Goal: Contribute content: Contribute content

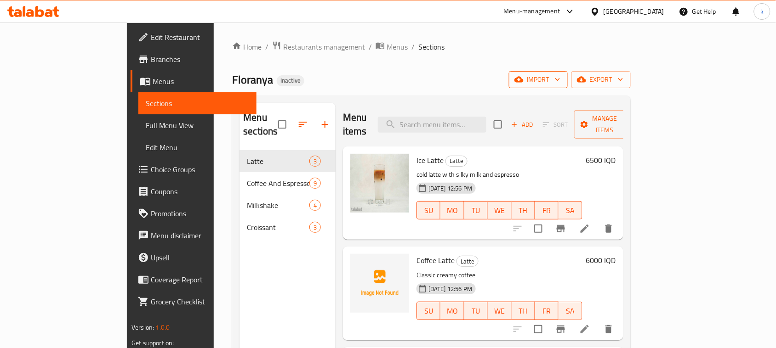
click at [560, 80] on span "import" at bounding box center [538, 79] width 44 height 11
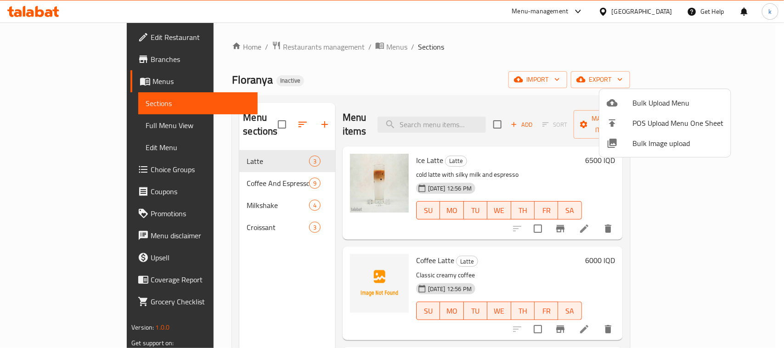
click at [647, 99] on span "Bulk Upload Menu" at bounding box center [678, 102] width 91 height 11
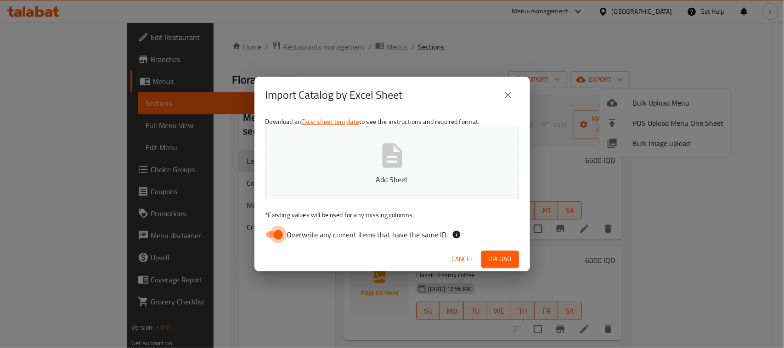
click at [276, 233] on input "Overwrite any current items that have the same ID." at bounding box center [278, 234] width 52 height 17
checkbox input "false"
click at [378, 161] on icon "button" at bounding box center [392, 155] width 29 height 29
click at [490, 260] on span "Upload" at bounding box center [500, 259] width 23 height 11
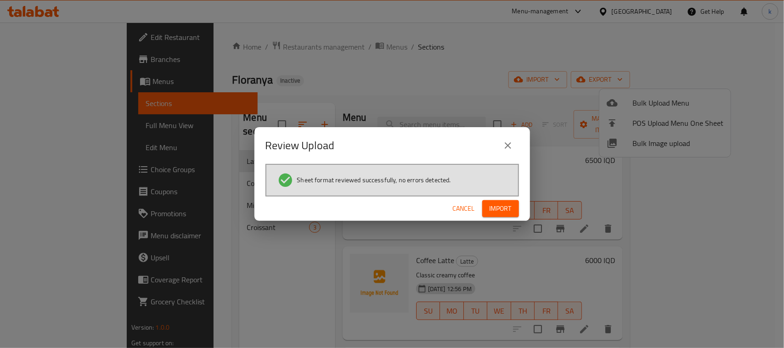
click at [504, 208] on span "Import" at bounding box center [501, 208] width 22 height 11
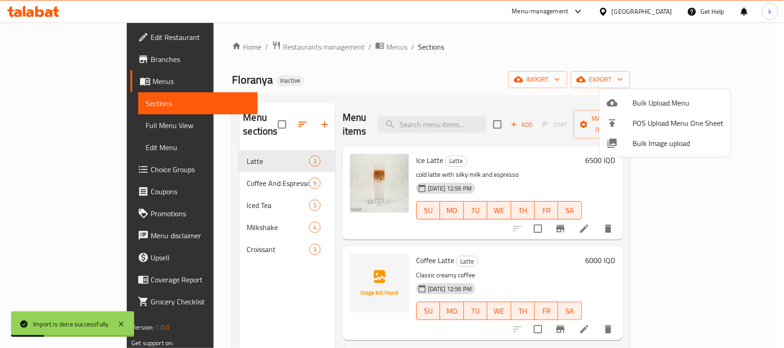
click at [368, 67] on div at bounding box center [392, 174] width 784 height 348
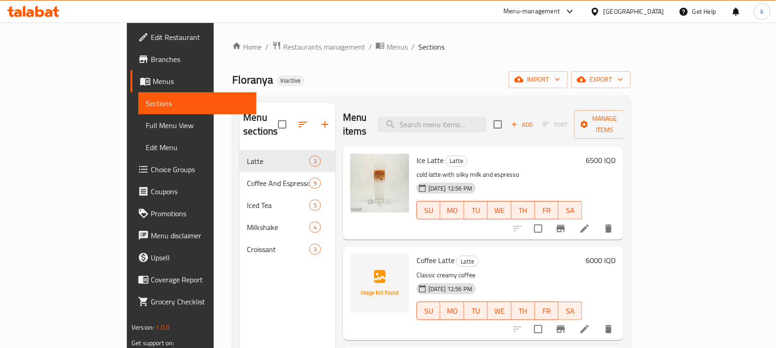
click at [455, 33] on div "Home / Restaurants management / Menus / Sections Floranya Inactive import expor…" at bounding box center [431, 250] width 435 height 454
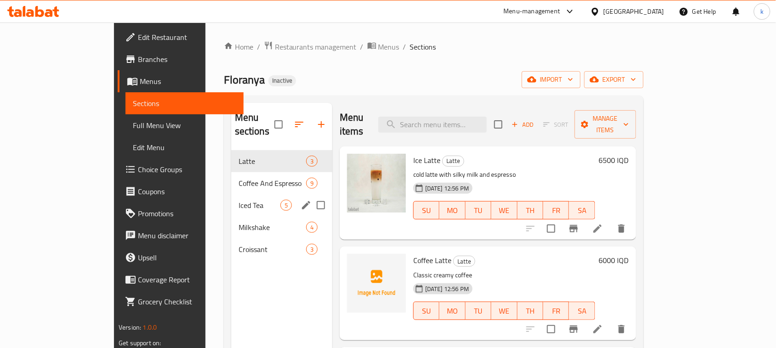
click at [239, 200] on span "Iced Tea" at bounding box center [260, 205] width 42 height 11
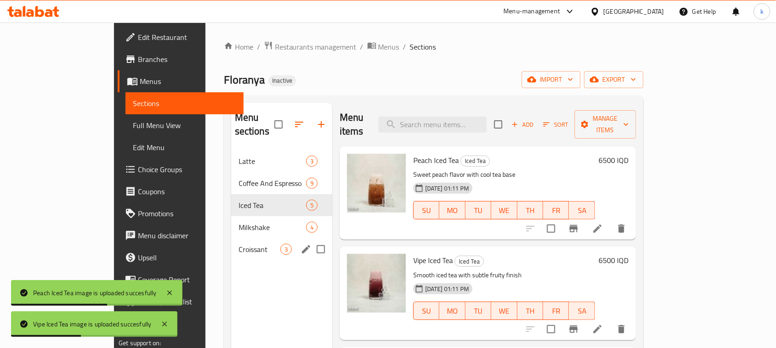
click at [239, 244] on span "Croissant" at bounding box center [260, 249] width 42 height 11
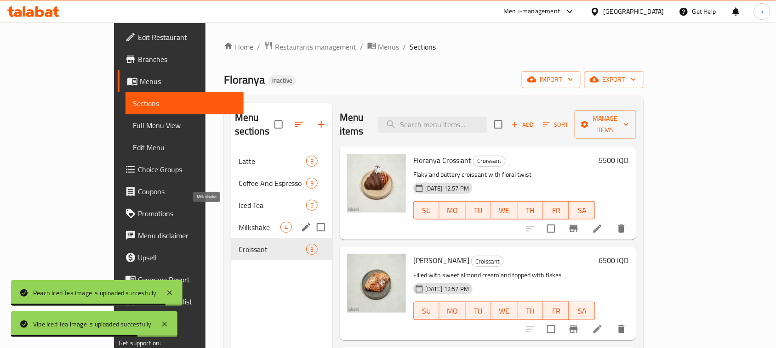
click at [239, 222] on span "Milkshake" at bounding box center [260, 227] width 42 height 11
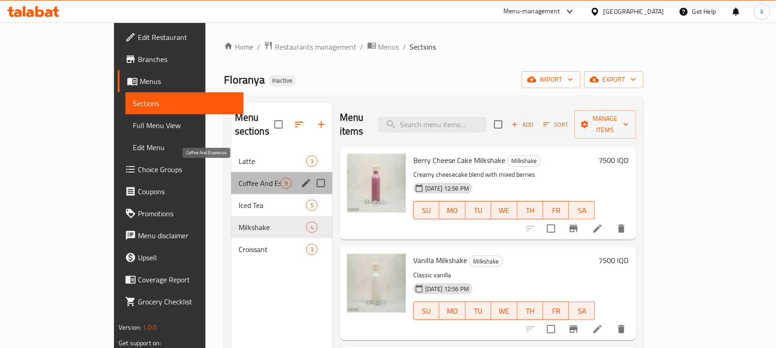
click at [239, 178] on span "Coffee And Espresso" at bounding box center [260, 183] width 42 height 11
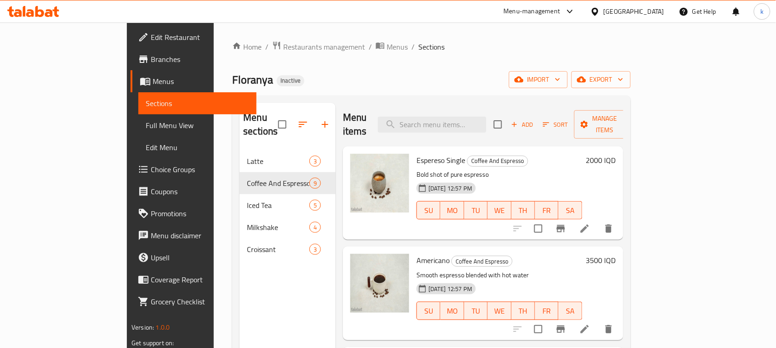
click at [146, 126] on span "Full Menu View" at bounding box center [197, 125] width 103 height 11
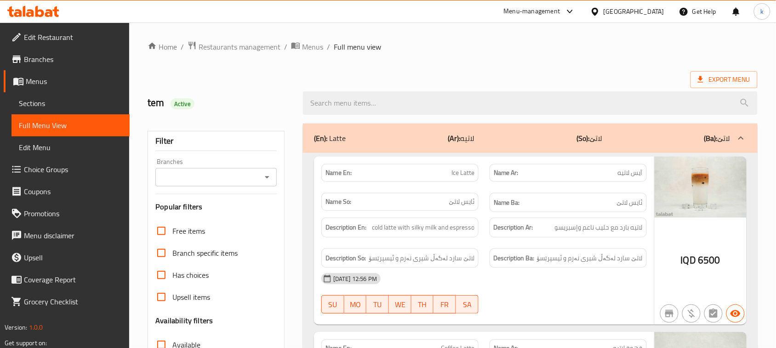
click at [270, 173] on icon "Open" at bounding box center [266, 177] width 11 height 11
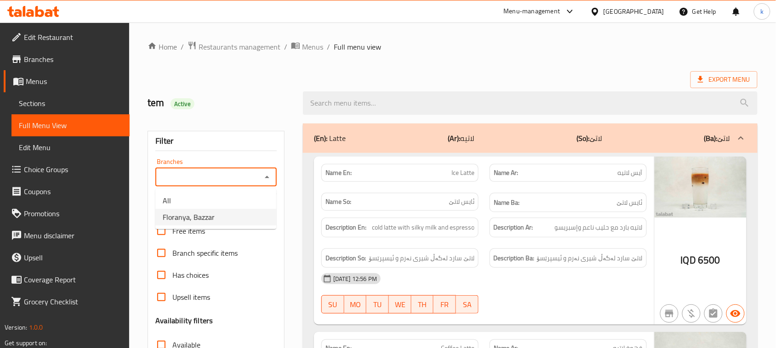
click at [212, 216] on span "Floranya, Bazzar" at bounding box center [189, 217] width 52 height 11
type input "Floranya, Bazzar"
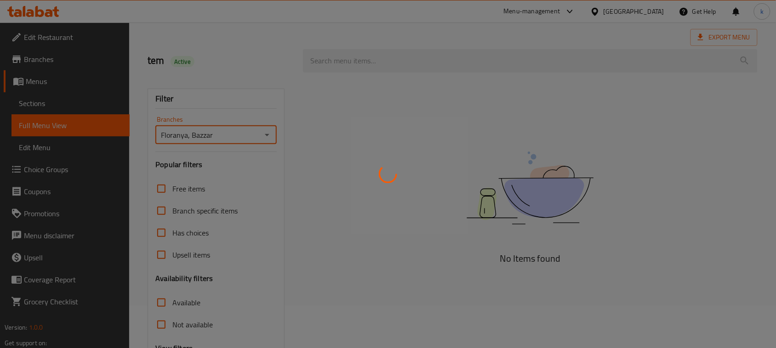
scroll to position [141, 0]
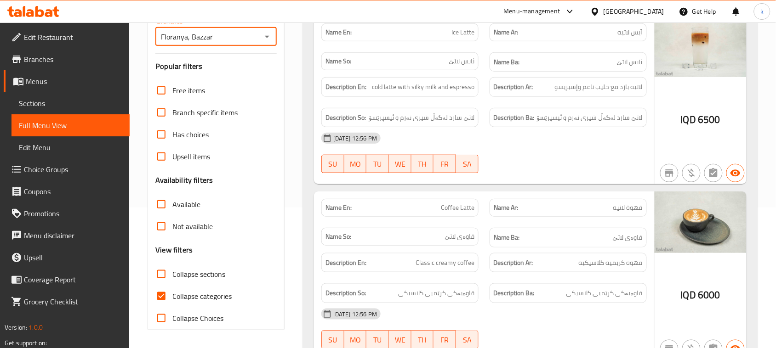
click at [161, 302] on input "Collapse categories" at bounding box center [161, 296] width 22 height 22
checkbox input "false"
click at [162, 276] on input "Collapse sections" at bounding box center [161, 274] width 22 height 22
checkbox input "true"
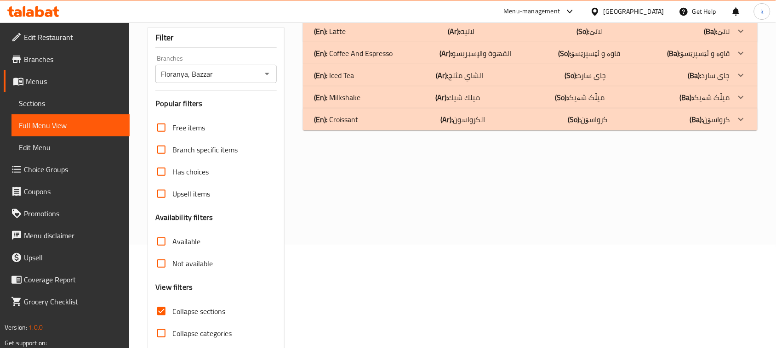
scroll to position [83, 0]
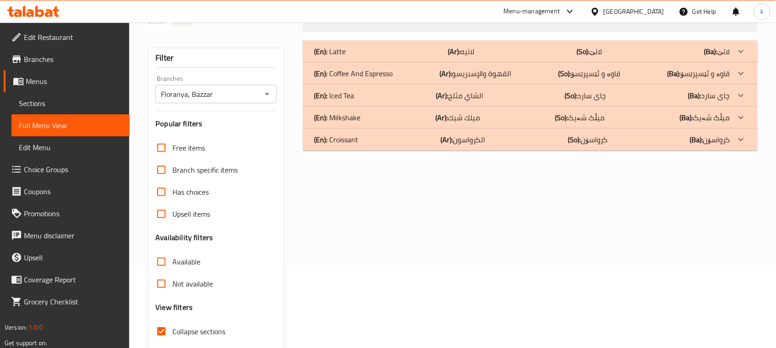
click at [357, 94] on div "(En): Iced Tea (Ar): الشاي مثلج (So): چای سارد (Ba): چای سارد" at bounding box center [522, 95] width 416 height 11
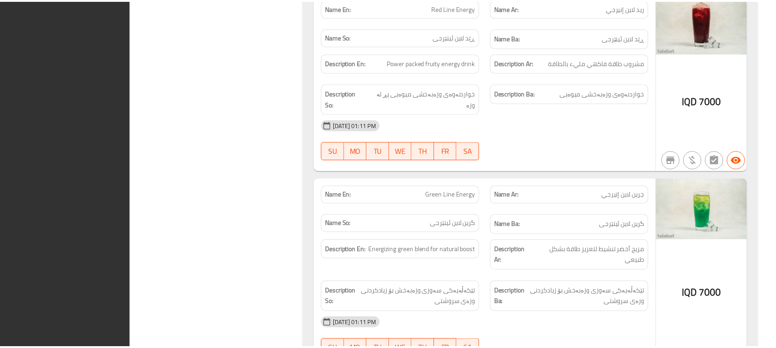
scroll to position [869, 0]
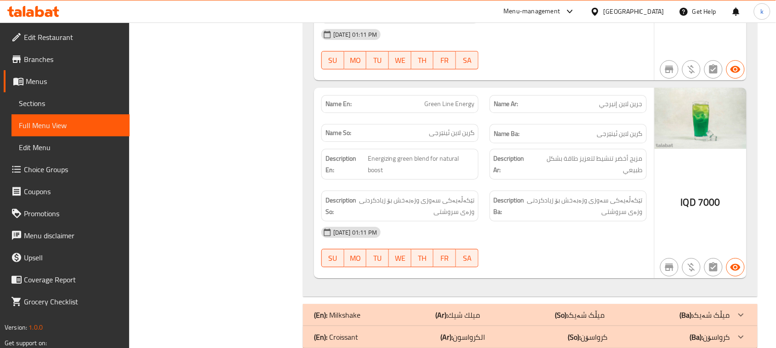
click at [39, 12] on icon at bounding box center [33, 11] width 52 height 11
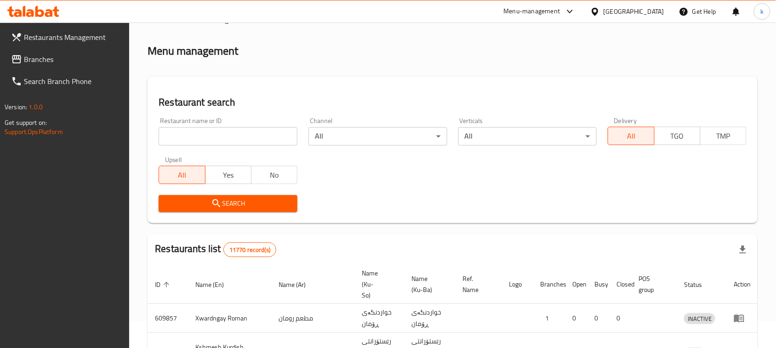
scroll to position [127, 0]
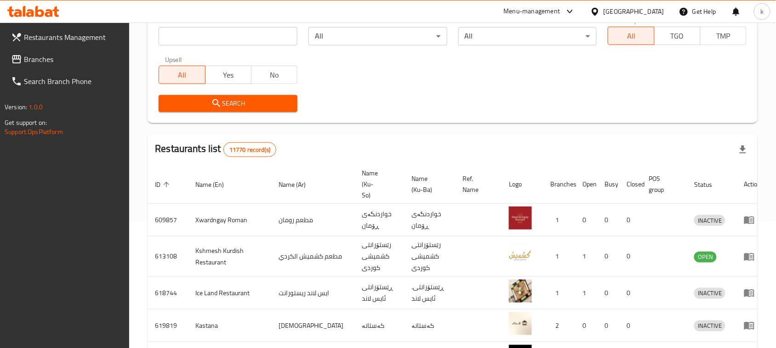
click at [53, 53] on link "Branches" at bounding box center [67, 59] width 126 height 22
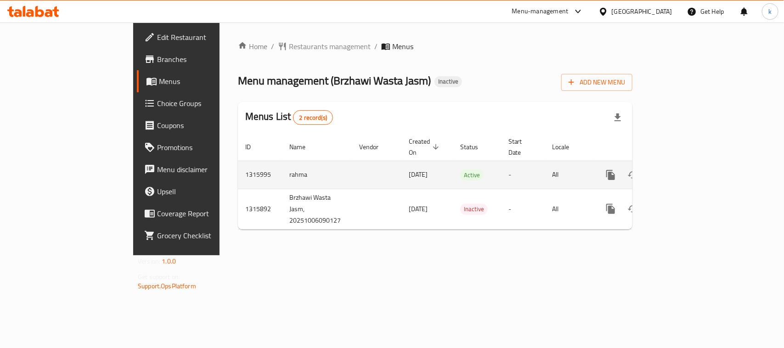
click at [666, 165] on button "enhanced table" at bounding box center [655, 175] width 22 height 22
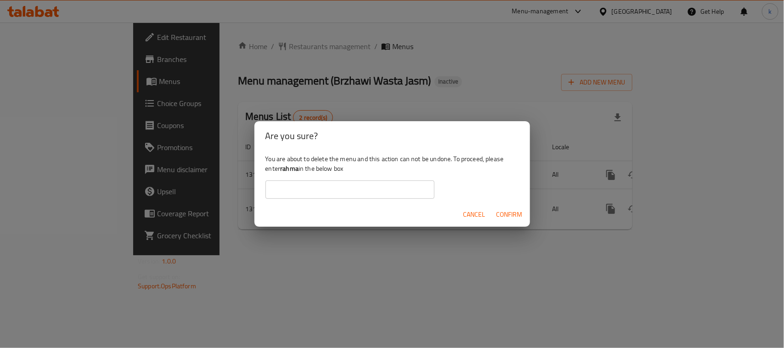
click at [478, 213] on span "Cancel" at bounding box center [475, 214] width 22 height 11
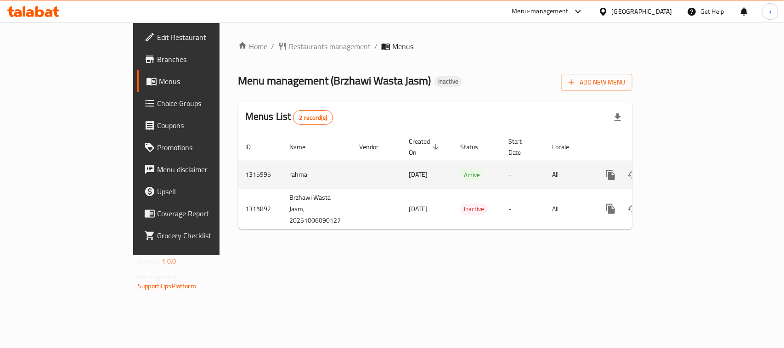
click at [683, 170] on icon "enhanced table" at bounding box center [677, 175] width 11 height 11
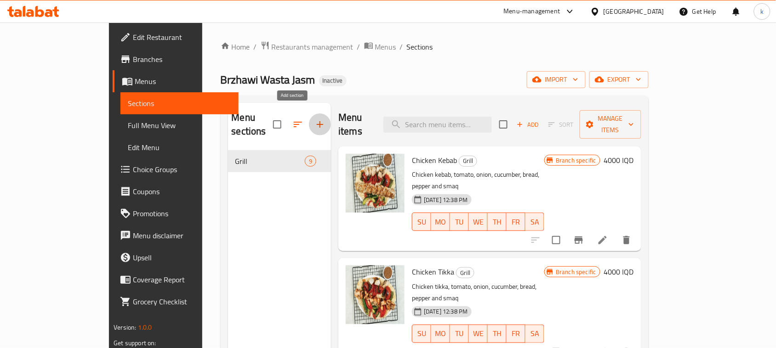
click at [314, 119] on icon "button" at bounding box center [319, 124] width 11 height 11
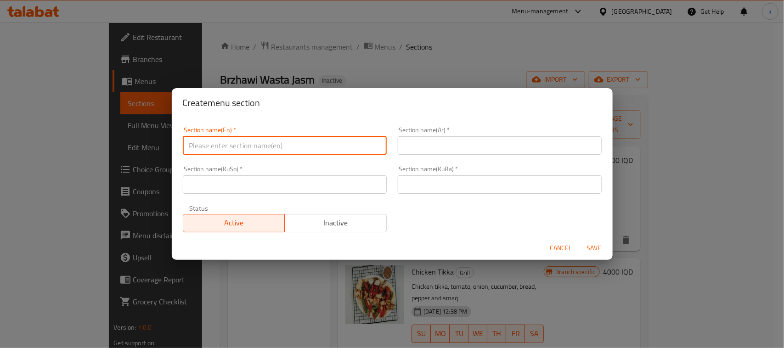
click at [200, 145] on input "text" at bounding box center [285, 145] width 204 height 18
type input "Fish"
click at [421, 145] on input "text" at bounding box center [500, 145] width 204 height 18
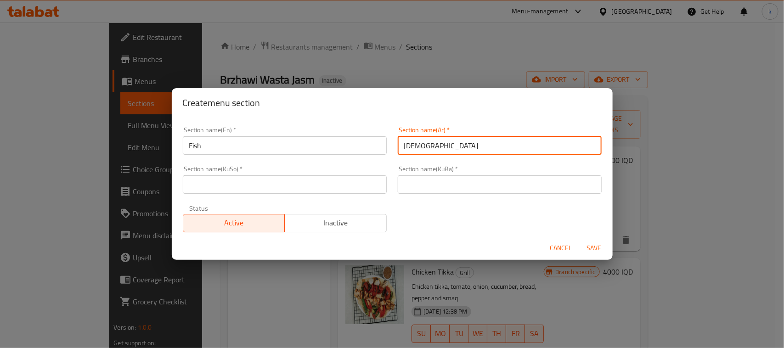
type input "السمك"
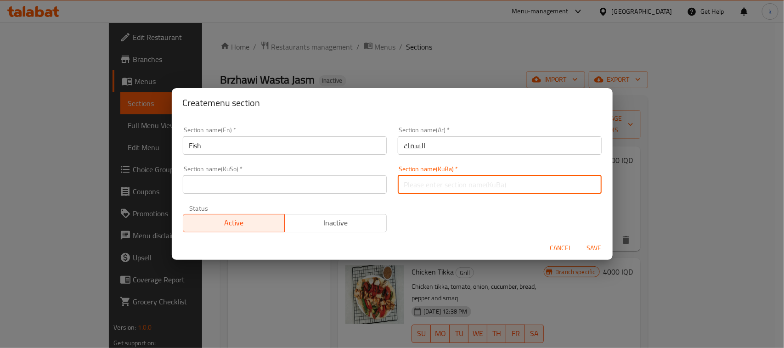
drag, startPoint x: 415, startPoint y: 185, endPoint x: 419, endPoint y: 183, distance: 4.9
click at [415, 185] on input "text" at bounding box center [500, 185] width 204 height 18
type input "ماسی"
drag, startPoint x: 432, startPoint y: 184, endPoint x: 355, endPoint y: 184, distance: 76.7
click at [359, 184] on div "Section name(En)   * Fish Section name(En) * Section name(Ar)   * السمك Section…" at bounding box center [392, 179] width 430 height 117
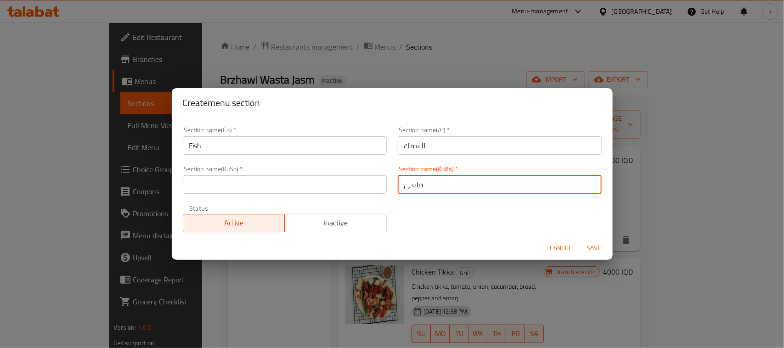
click at [320, 183] on input "text" at bounding box center [285, 185] width 204 height 18
paste input "ماسی"
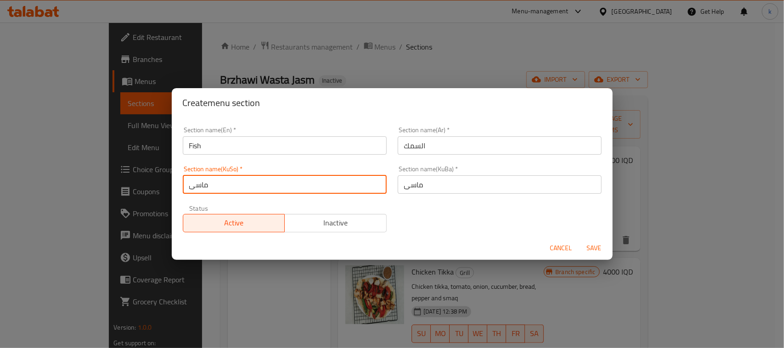
type input "ماسی"
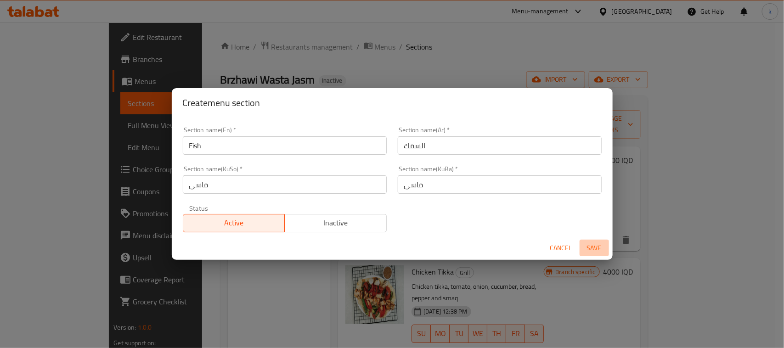
click at [596, 248] on span "Save" at bounding box center [595, 248] width 22 height 11
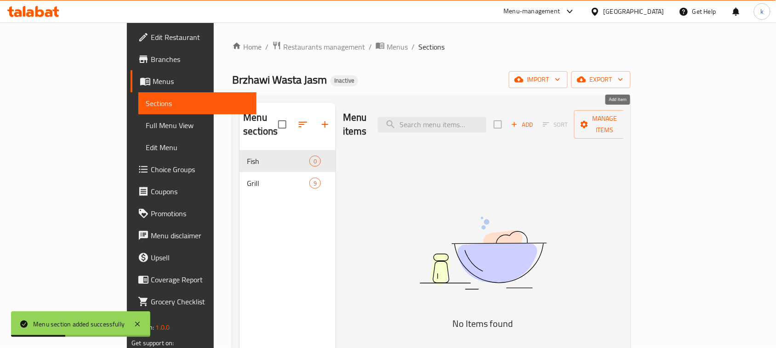
click at [517, 122] on icon "button" at bounding box center [514, 124] width 5 height 5
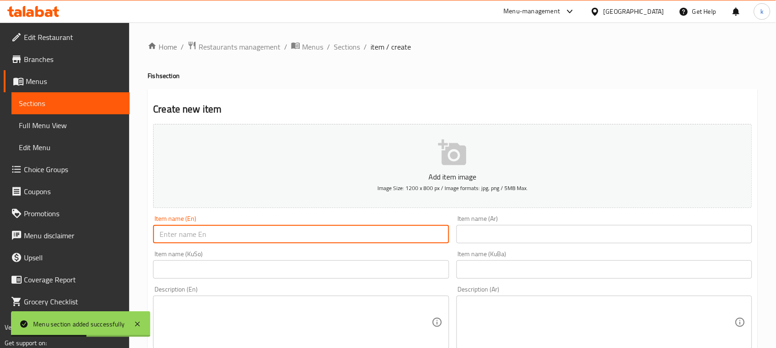
click at [212, 232] on input "text" at bounding box center [300, 234] width 295 height 18
paste input "Grill Fish"
type input "Grill Fish"
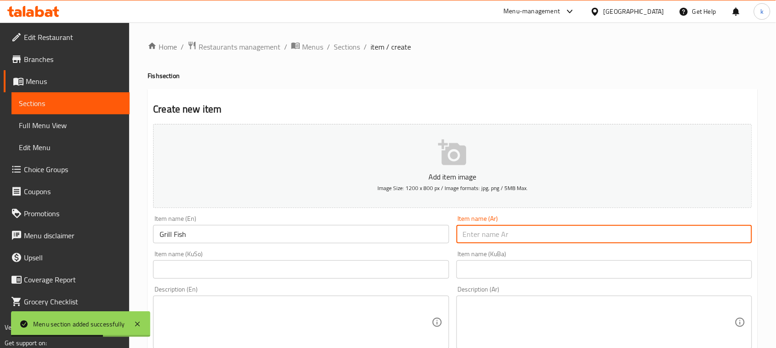
click at [511, 237] on input "text" at bounding box center [603, 234] width 295 height 18
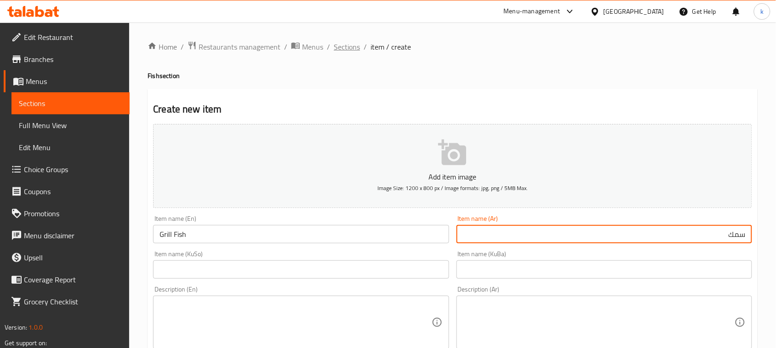
type input "سمك"
click at [343, 45] on span "Sections" at bounding box center [347, 46] width 26 height 11
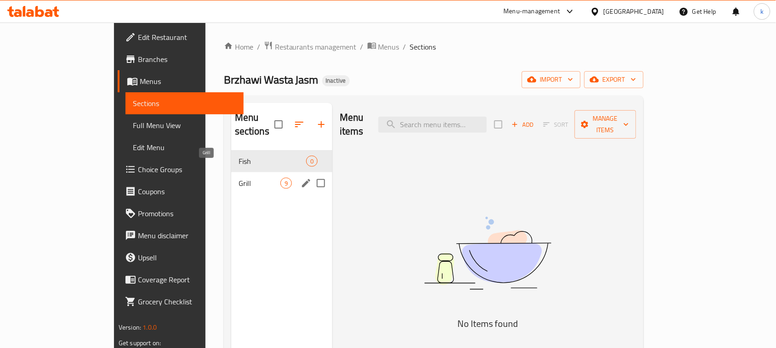
click at [239, 178] on span "Grill" at bounding box center [260, 183] width 42 height 11
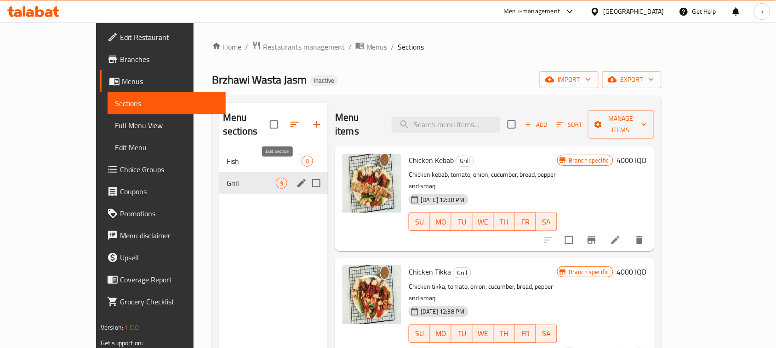
click at [307, 174] on input "Menu sections" at bounding box center [316, 183] width 19 height 19
checkbox input "false"
click at [296, 178] on icon "edit" at bounding box center [301, 183] width 11 height 11
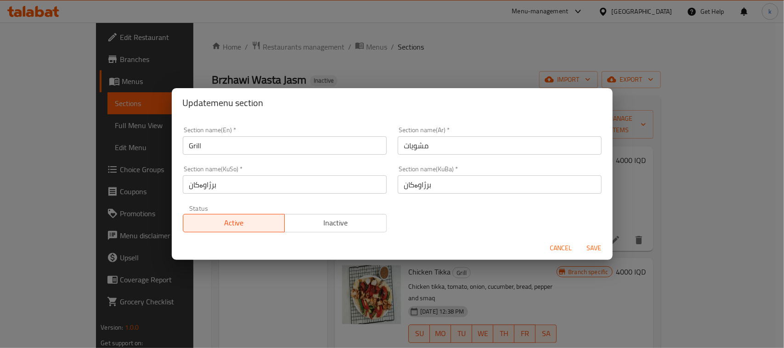
click at [561, 243] on span "Cancel" at bounding box center [562, 248] width 22 height 11
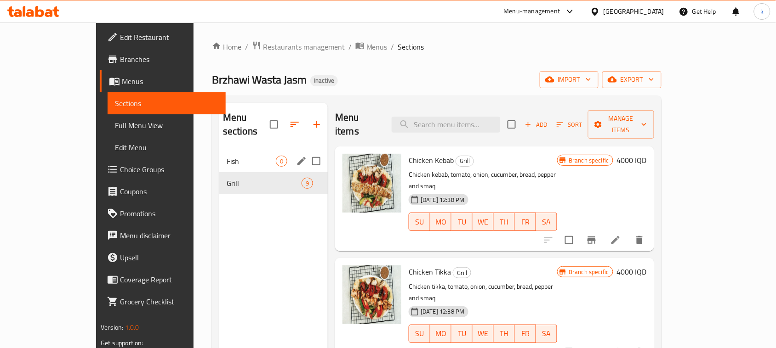
drag, startPoint x: 162, startPoint y: 144, endPoint x: 199, endPoint y: 145, distance: 36.8
click at [227, 156] on span "Fish" at bounding box center [251, 161] width 49 height 11
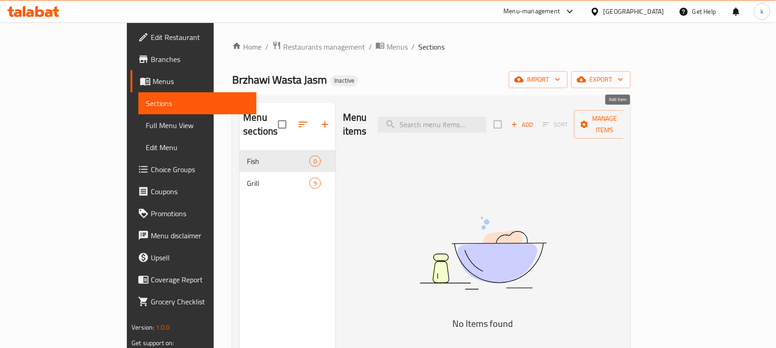
click at [518, 120] on icon "button" at bounding box center [514, 124] width 8 height 8
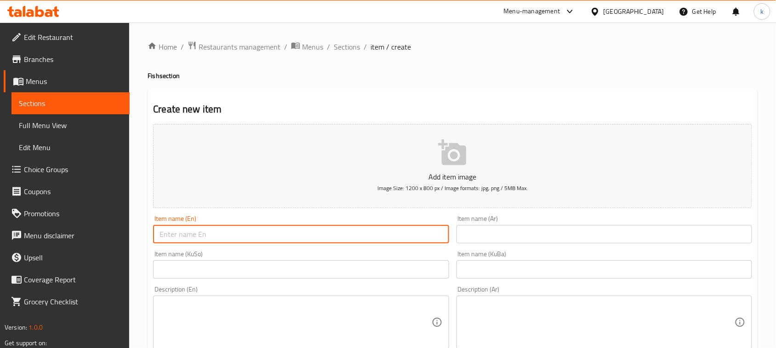
click at [323, 232] on input "text" at bounding box center [300, 234] width 295 height 18
paste input "Grill Fish"
type input "Grill Fish"
click at [500, 234] on input "text" at bounding box center [603, 234] width 295 height 18
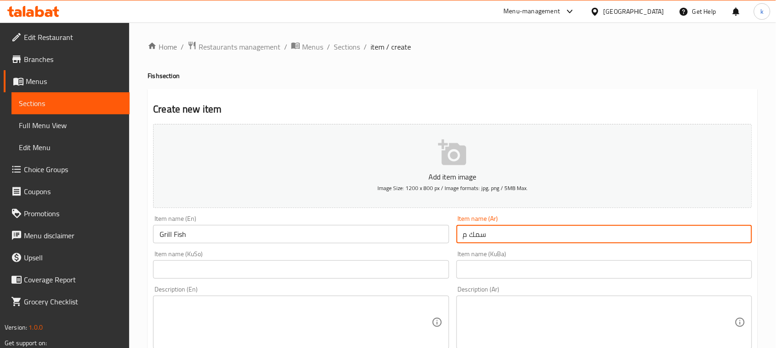
type input "سمك مشوي"
click at [516, 232] on input "سمك مشوي" at bounding box center [603, 234] width 295 height 18
click at [653, 270] on input "text" at bounding box center [603, 270] width 295 height 18
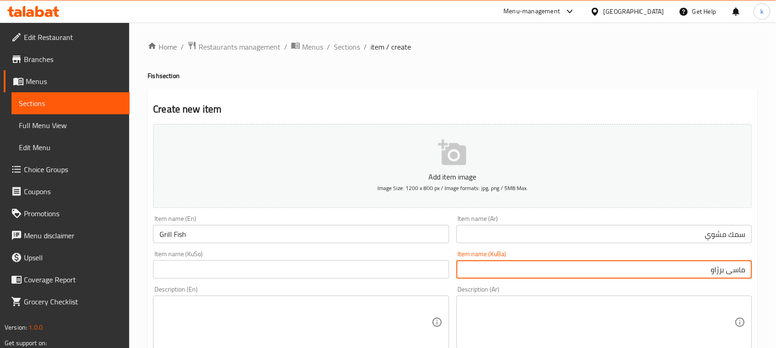
drag, startPoint x: 699, startPoint y: 273, endPoint x: 784, endPoint y: 271, distance: 85.0
click at [776, 271] on html "​ Menu-management [GEOGRAPHIC_DATA] Get Help k Edit Restaurant Branches Menus S…" at bounding box center [388, 174] width 776 height 348
type input "ماسی برژاو"
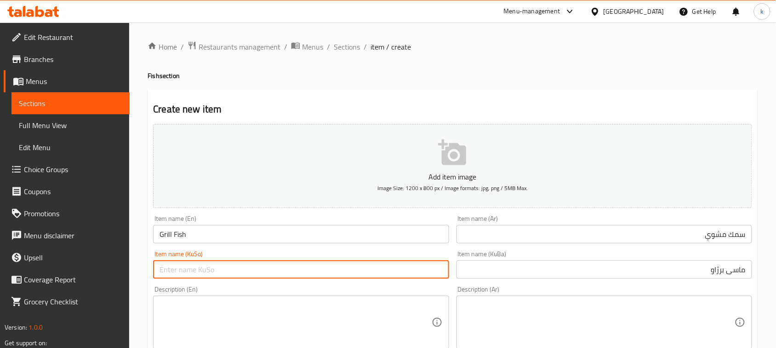
click at [377, 269] on input "text" at bounding box center [300, 270] width 295 height 18
paste input "ماسی برژاو"
type input "ماسی برژاو"
click at [212, 314] on textarea at bounding box center [295, 323] width 272 height 44
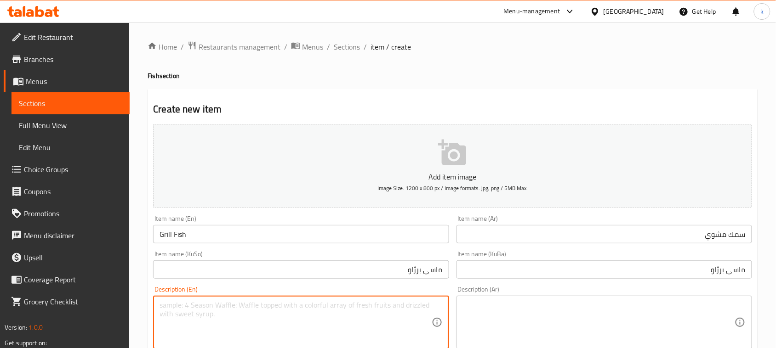
paste textarea "grilling fish, tomato, onion, lemon, pepper, bread"
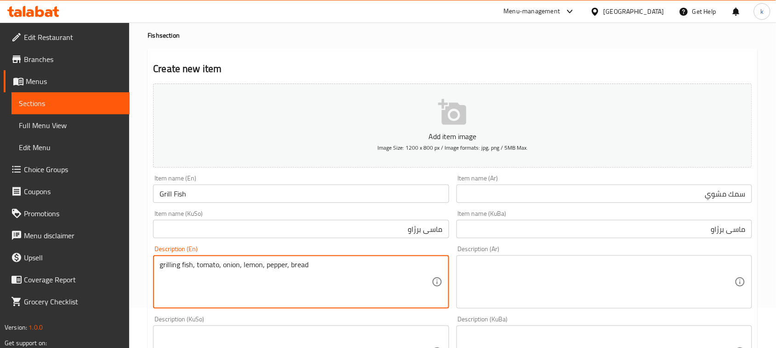
scroll to position [115, 0]
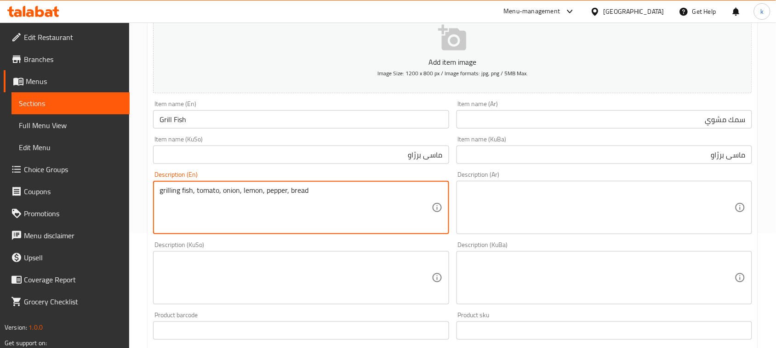
click at [162, 191] on textarea "grilling fish, tomato, onion, lemon, pepper, bread" at bounding box center [295, 208] width 272 height 44
click at [289, 195] on textarea "Grilling fish, tomato, onion, lemon, pepper, bread" at bounding box center [295, 208] width 272 height 44
click at [300, 196] on textarea "Grilling fish, tomato, onion, lemon, pepper and bread" at bounding box center [295, 208] width 272 height 44
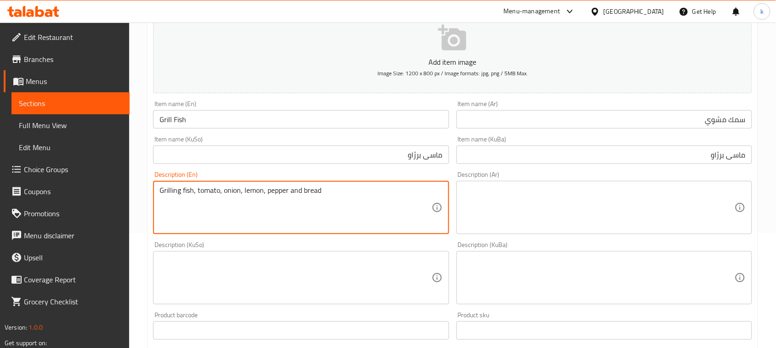
type textarea "Grilling fish, tomato, onion, lemon, pepper and bread"
click at [568, 209] on textarea at bounding box center [599, 208] width 272 height 44
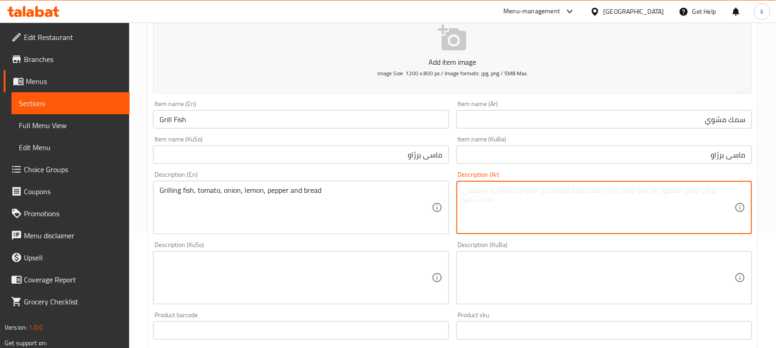
paste textarea "سمك مشوي، طماطم، بصل، ليمون، فلفل وخبز"
type textarea "سمك مشوي، طماطم، بصل، ليمون، فلفل وخبز"
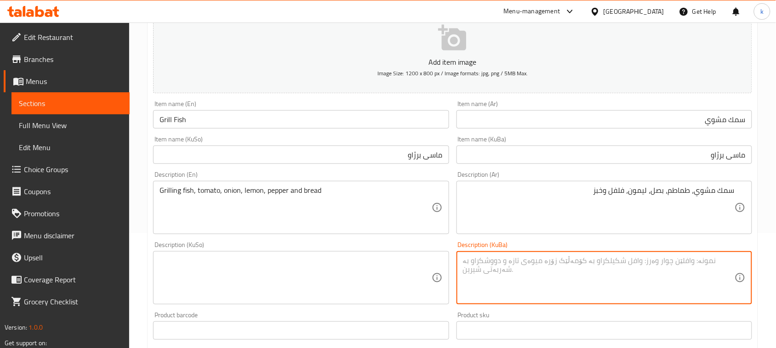
click at [625, 277] on textarea at bounding box center [599, 278] width 272 height 44
paste textarea "کبابی ماسی و تەماتە و پیاز و لیمۆ و بیبەر و نان"
drag, startPoint x: 699, startPoint y: 259, endPoint x: 743, endPoint y: 267, distance: 45.4
click at [743, 267] on div "کبابی ماسی و تەماتە و پیاز و لیمۆ و بیبەر و نان Description (KuBa)" at bounding box center [603, 277] width 295 height 53
click at [646, 265] on textarea "ماسی برژاو، تەماتە، پیاز، لیمۆ، بیبەر و نان" at bounding box center [599, 278] width 272 height 44
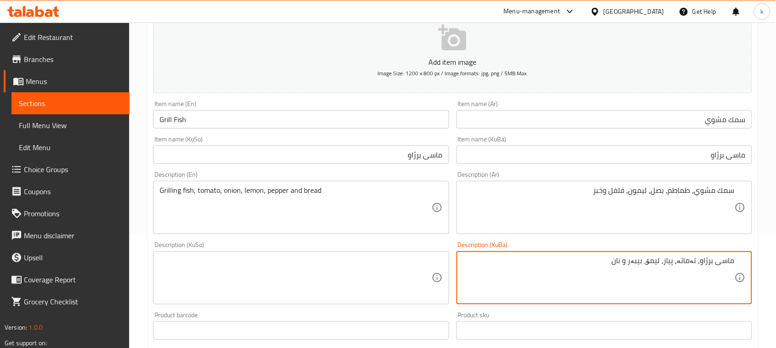
click at [646, 265] on textarea "ماسی برژاو، تەماتە، پیاز، لیمۆ، بیبەر و نان" at bounding box center [599, 278] width 272 height 44
type textarea "ماسی برژاو، تەماتە، پیاز، لیمۆ، بیبەر و نان"
click at [364, 283] on textarea at bounding box center [295, 278] width 272 height 44
paste textarea "ماسی برژاو، تەماتە، پیاز، لیمۆ، بیبەر و نان"
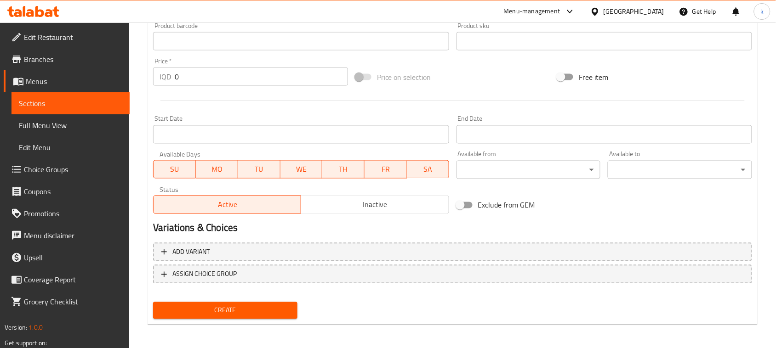
scroll to position [405, 0]
type textarea "ماسی برژاو، تەماتە، پیاز، لیمۆ، بیبەر و نان"
drag, startPoint x: 260, startPoint y: 306, endPoint x: 283, endPoint y: 307, distance: 22.5
click at [261, 306] on span "Create" at bounding box center [225, 310] width 130 height 11
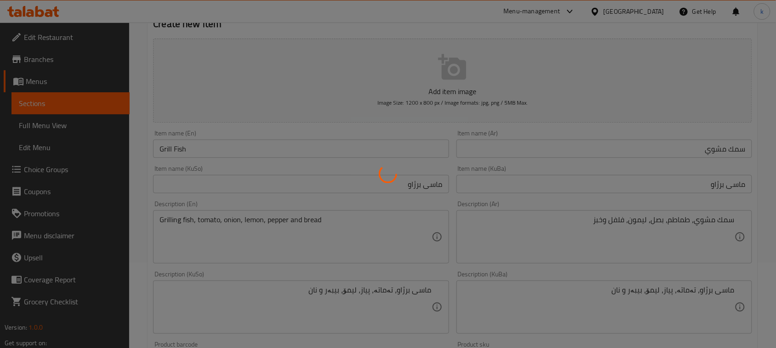
scroll to position [60, 0]
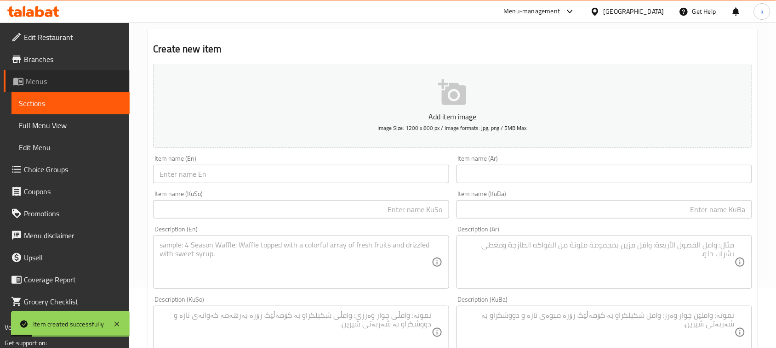
click at [34, 79] on span "Menus" at bounding box center [74, 81] width 97 height 11
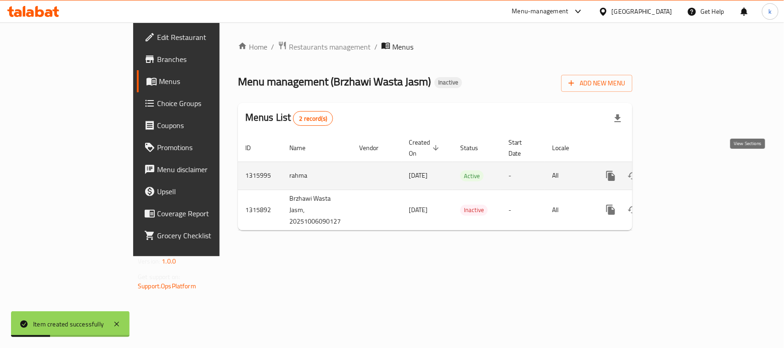
click at [683, 170] on icon "enhanced table" at bounding box center [677, 175] width 11 height 11
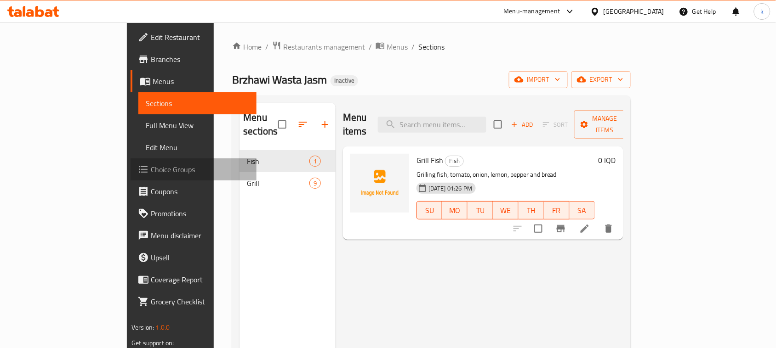
click at [151, 168] on span "Choice Groups" at bounding box center [200, 169] width 98 height 11
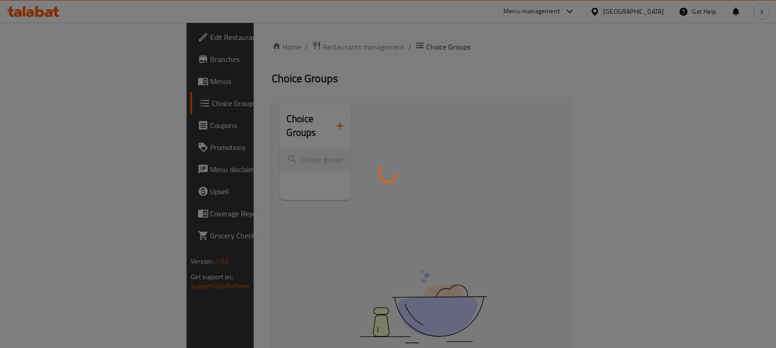
click at [295, 119] on div at bounding box center [388, 174] width 776 height 348
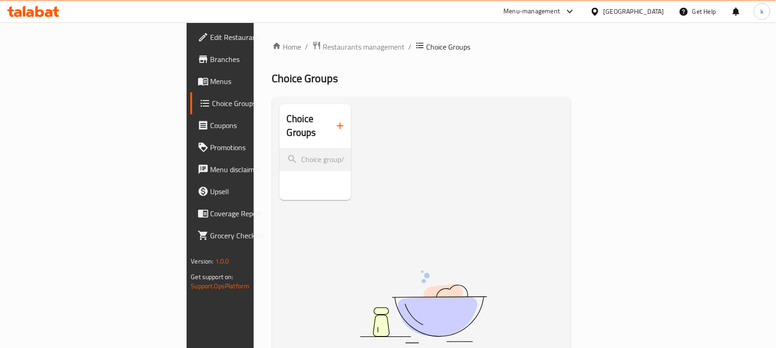
click at [295, 119] on div at bounding box center [388, 174] width 776 height 348
click at [337, 123] on icon "button" at bounding box center [340, 126] width 6 height 6
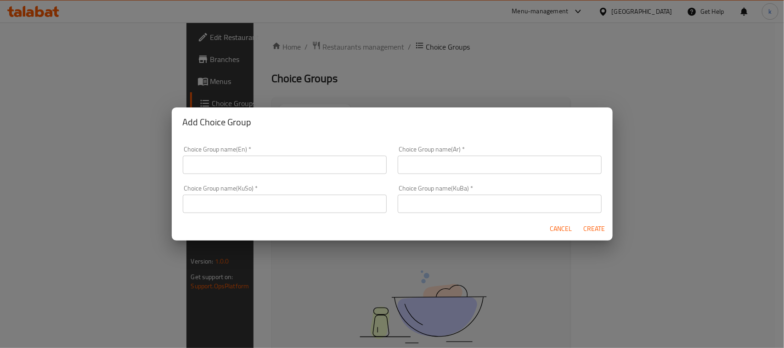
click at [295, 161] on input "text" at bounding box center [285, 165] width 204 height 18
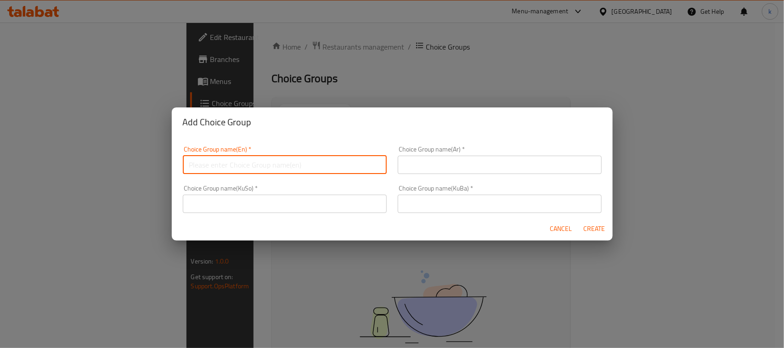
type input "Your Choice Of:"
click at [439, 162] on input "text" at bounding box center [500, 165] width 204 height 18
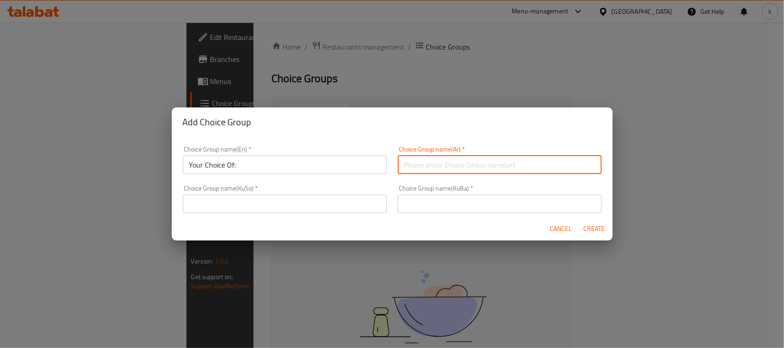
type input "إختيارك من:"
click at [427, 205] on input "text" at bounding box center [500, 204] width 204 height 18
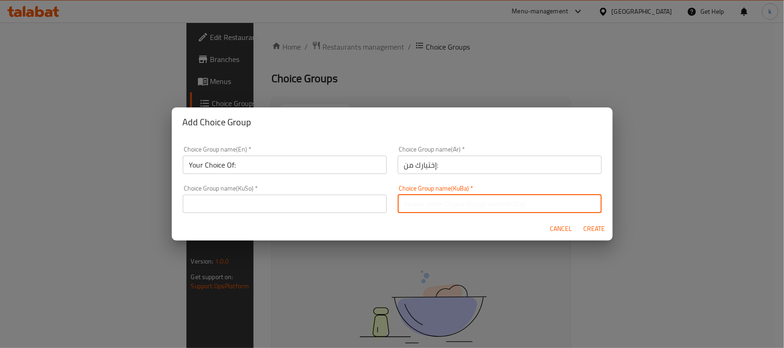
type input "هەڵبژاردنت لە:"
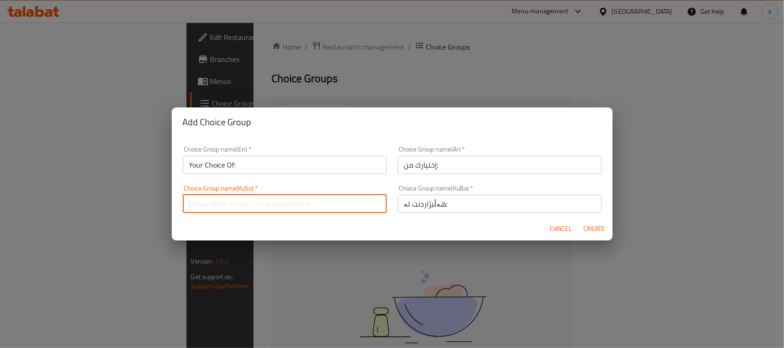
click at [336, 209] on input "text" at bounding box center [285, 204] width 204 height 18
type input "هەڵبژاردنت لە:"
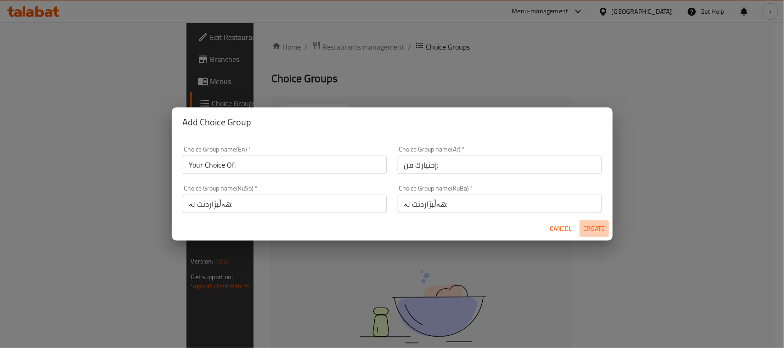
click at [594, 230] on span "Create" at bounding box center [595, 228] width 22 height 11
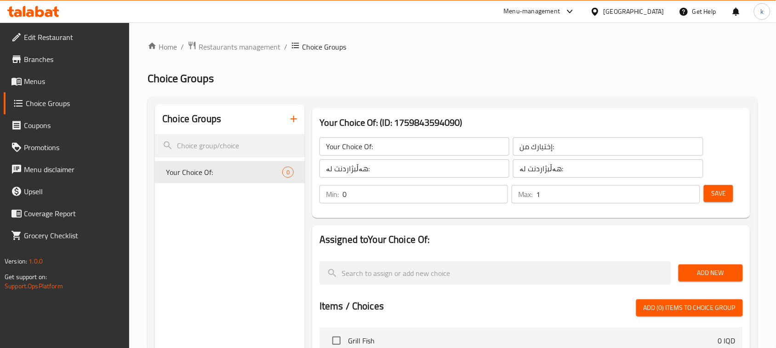
type input "1"
click at [687, 189] on input "1" at bounding box center [618, 194] width 164 height 18
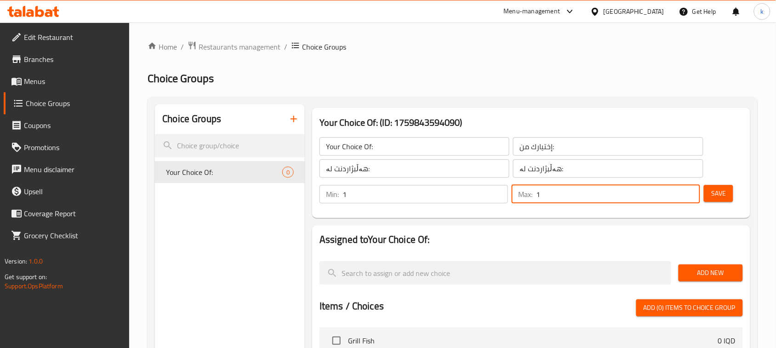
type input "1"
click at [499, 193] on input "1" at bounding box center [424, 194] width 165 height 18
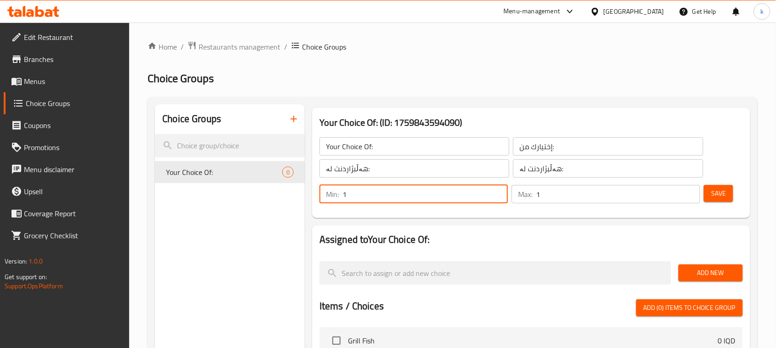
click at [712, 195] on span "Save" at bounding box center [718, 193] width 15 height 11
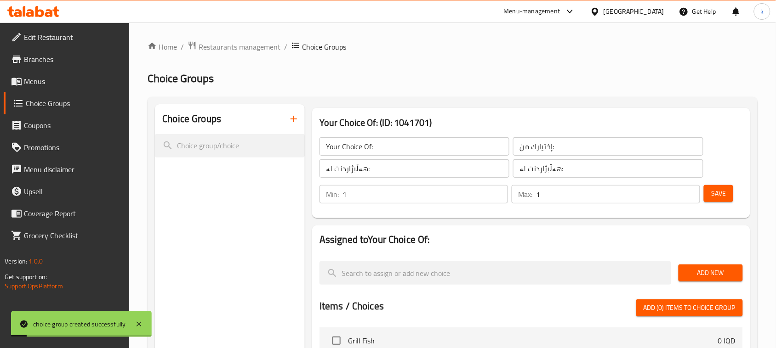
click at [704, 263] on div "Add New" at bounding box center [711, 273] width 72 height 31
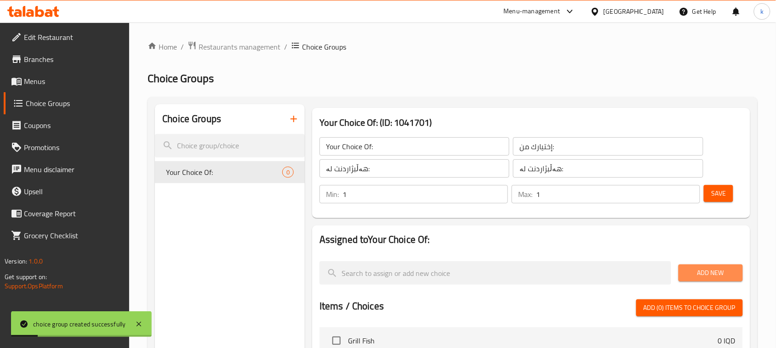
drag, startPoint x: 688, startPoint y: 269, endPoint x: 405, endPoint y: 228, distance: 285.6
click at [688, 269] on span "Add New" at bounding box center [711, 272] width 50 height 11
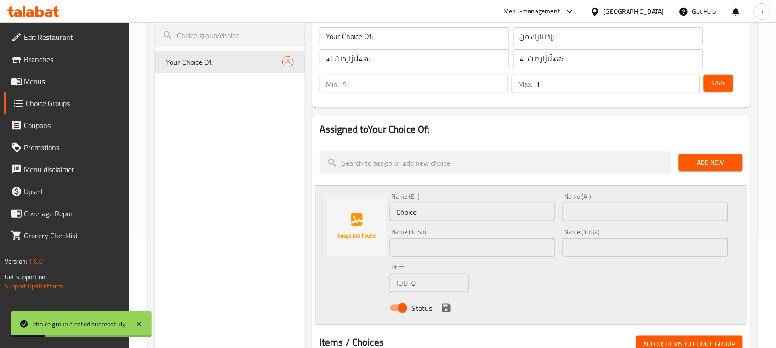
scroll to position [115, 0]
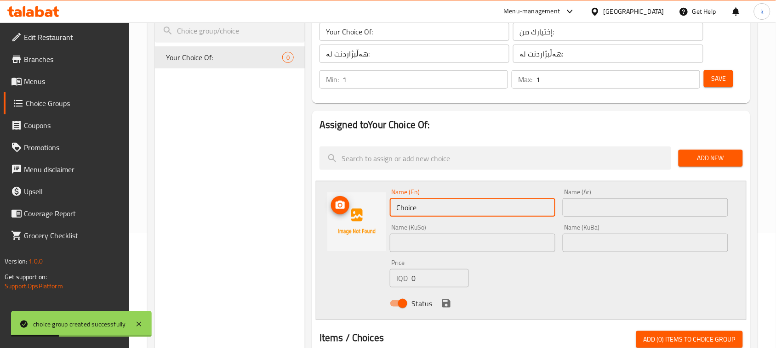
drag, startPoint x: 437, startPoint y: 208, endPoint x: 333, endPoint y: 209, distance: 103.9
click at [333, 209] on div "Name (En) Choice Name (En) Name (Ar) Name (Ar) Name (KuSo) Name (KuSo) Name (Ku…" at bounding box center [531, 250] width 431 height 139
drag, startPoint x: 414, startPoint y: 210, endPoint x: 322, endPoint y: 223, distance: 92.4
click at [322, 223] on div "Name (En) ١.7 Name (En) Name (Ar) Name (Ar) Name (KuSo) Name (KuSo) Name (KuBa)…" at bounding box center [531, 250] width 431 height 139
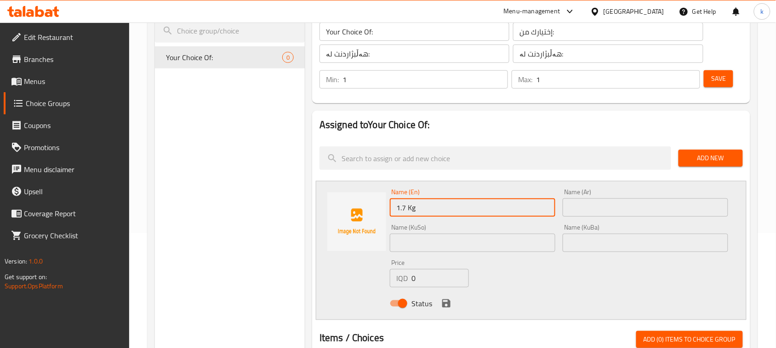
type input "1.7 Kg"
drag, startPoint x: 585, startPoint y: 210, endPoint x: 580, endPoint y: 212, distance: 5.6
click at [585, 210] on input "text" at bounding box center [644, 208] width 165 height 18
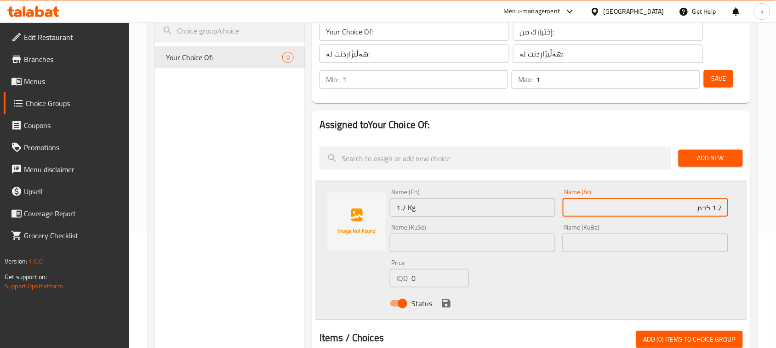
type input "1.7 كجم"
click at [710, 245] on input "text" at bounding box center [644, 243] width 165 height 18
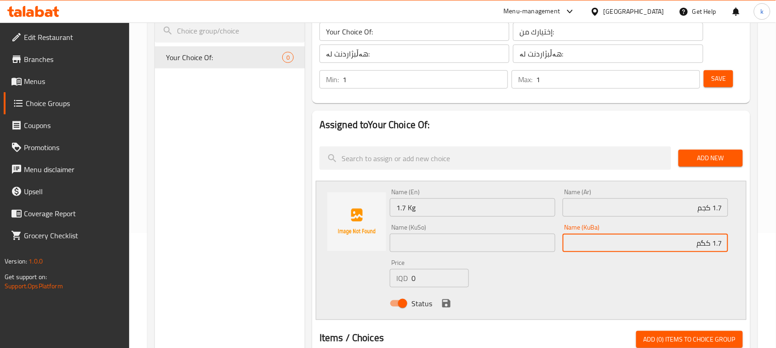
drag, startPoint x: 690, startPoint y: 244, endPoint x: 778, endPoint y: 251, distance: 88.5
click at [776, 233] on html "​ Menu-management [GEOGRAPHIC_DATA] Get Help k Edit Restaurant Branches Menus C…" at bounding box center [388, 59] width 776 height 348
type input "1.7 کگم"
click at [469, 242] on input "text" at bounding box center [472, 243] width 165 height 18
paste input "1.7 کگم"
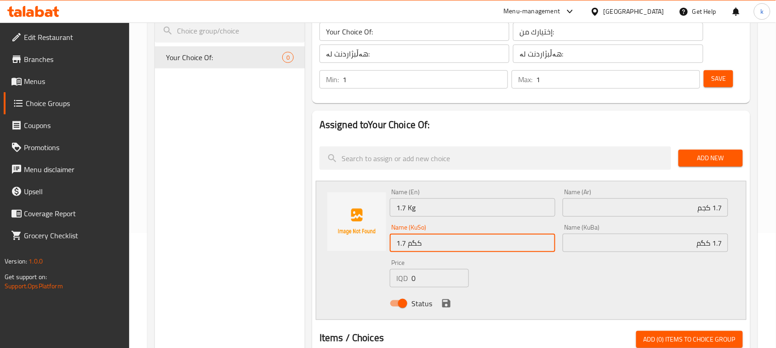
type input "1.7 کگم"
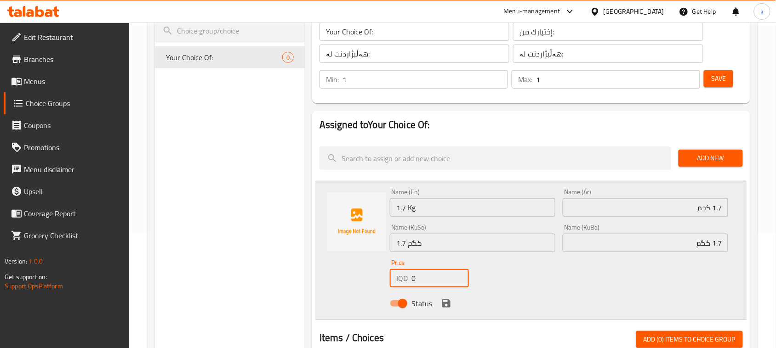
drag, startPoint x: 426, startPoint y: 277, endPoint x: 358, endPoint y: 293, distance: 69.9
click at [364, 290] on div "Name (En) 1.7 Kg Name (En) Name (Ar) 1.7 كجم Name (Ar) Name (KuSo) 1.7 کگم Name…" at bounding box center [531, 250] width 431 height 139
type input "22000"
click at [446, 302] on icon "save" at bounding box center [446, 304] width 8 height 8
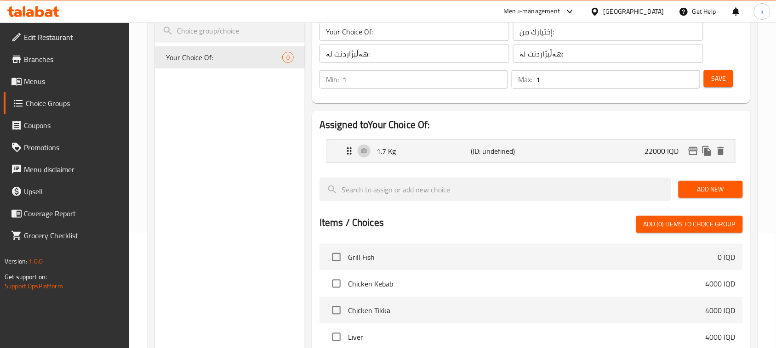
click at [722, 74] on span "Save" at bounding box center [718, 78] width 15 height 11
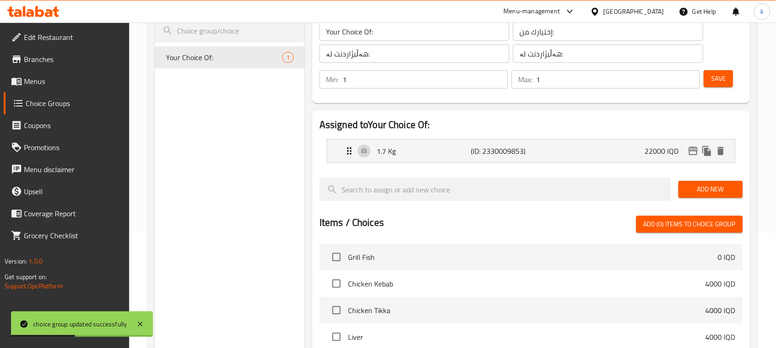
click at [699, 191] on span "Add New" at bounding box center [711, 189] width 50 height 11
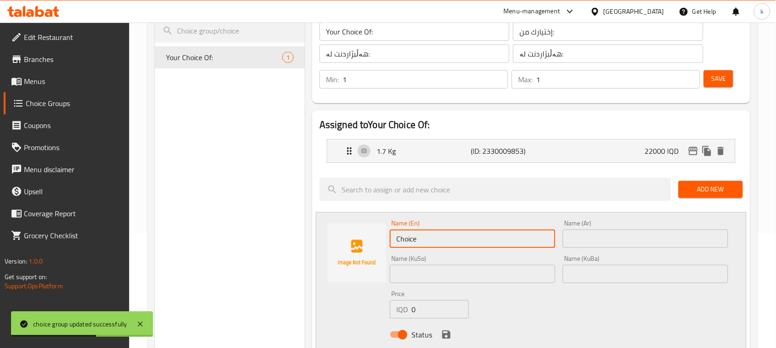
drag, startPoint x: 463, startPoint y: 241, endPoint x: 297, endPoint y: 243, distance: 165.9
click at [295, 244] on div "Choice Groups Your Choice Of: 1 Your Choice Of: (ID: 1041701) Your Choice Of: ​…" at bounding box center [454, 330] width 599 height 682
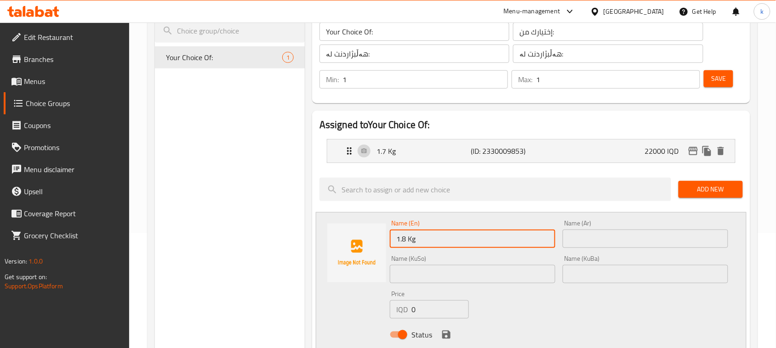
type input "1.8 Kg"
click at [615, 242] on input "text" at bounding box center [644, 239] width 165 height 18
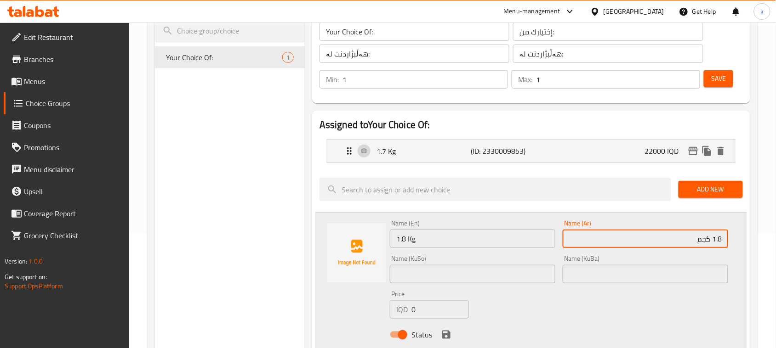
type input "1.8 كجم"
click at [695, 279] on input "text" at bounding box center [644, 274] width 165 height 18
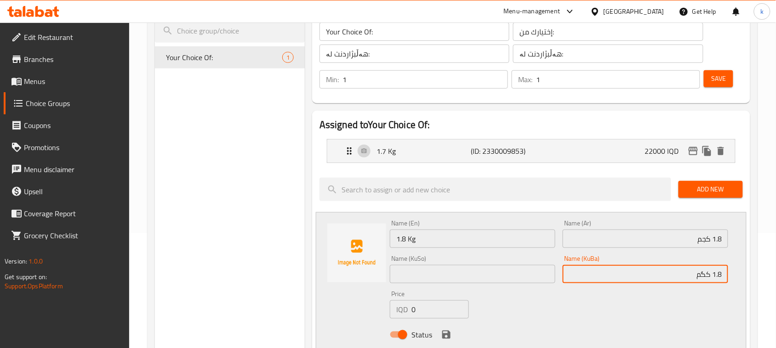
drag, startPoint x: 685, startPoint y: 276, endPoint x: 743, endPoint y: 278, distance: 57.9
click at [743, 278] on div "Name (En) 1.8 Kg Name (En) Name (Ar) 1.8 كجم Name (Ar) Name (KuSo) Name (KuSo) …" at bounding box center [531, 281] width 431 height 139
type input "1.8 کگم"
click at [456, 277] on input "text" at bounding box center [472, 274] width 165 height 18
paste input "1.8 کگم"
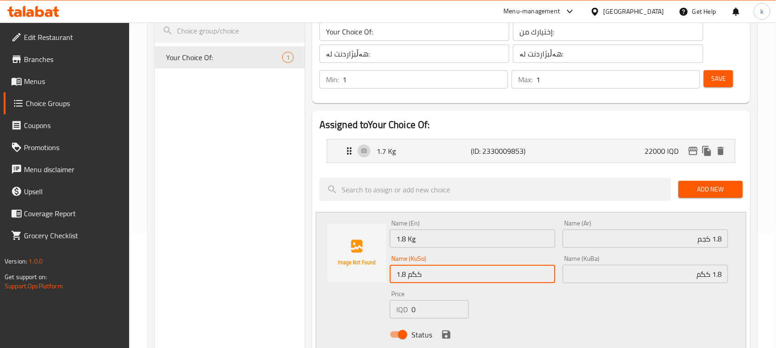
type input "1.8 کگم"
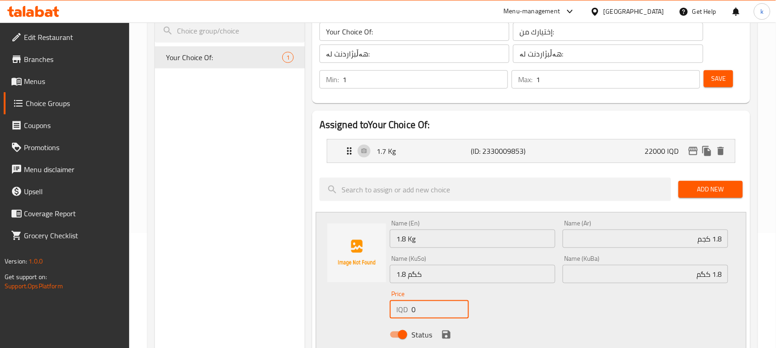
drag, startPoint x: 426, startPoint y: 313, endPoint x: 397, endPoint y: 313, distance: 29.9
click at [397, 313] on div "IQD 0 Price" at bounding box center [429, 310] width 79 height 18
type input "23500"
click at [449, 329] on icon "save" at bounding box center [446, 334] width 11 height 11
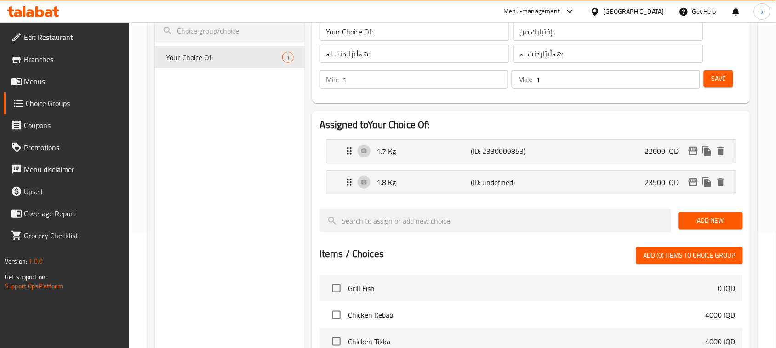
click at [725, 76] on span "Save" at bounding box center [718, 78] width 15 height 11
click at [712, 223] on span "Add New" at bounding box center [711, 220] width 50 height 11
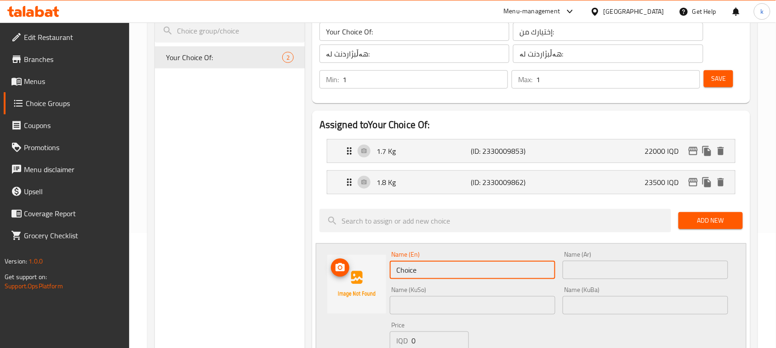
drag, startPoint x: 443, startPoint y: 263, endPoint x: 326, endPoint y: 272, distance: 117.5
click at [326, 272] on div "Name (En) Choice Name (En) Name (Ar) Name (Ar) Name (KuSo) Name (KuSo) Name (Ku…" at bounding box center [531, 313] width 431 height 139
type input "1.9 Kg"
click at [656, 270] on input "text" at bounding box center [644, 270] width 165 height 18
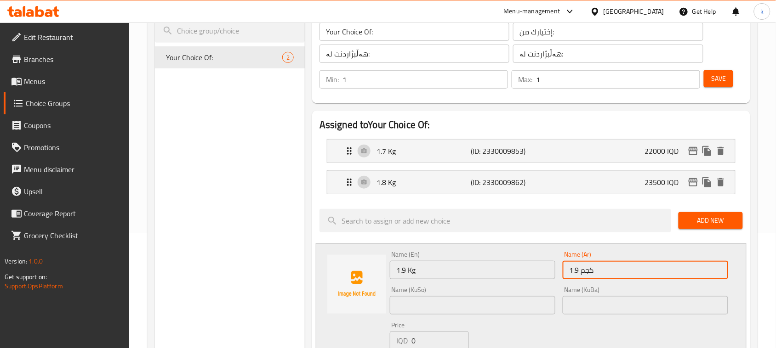
type input "1.9 كجم"
click at [662, 311] on input "text" at bounding box center [644, 305] width 165 height 18
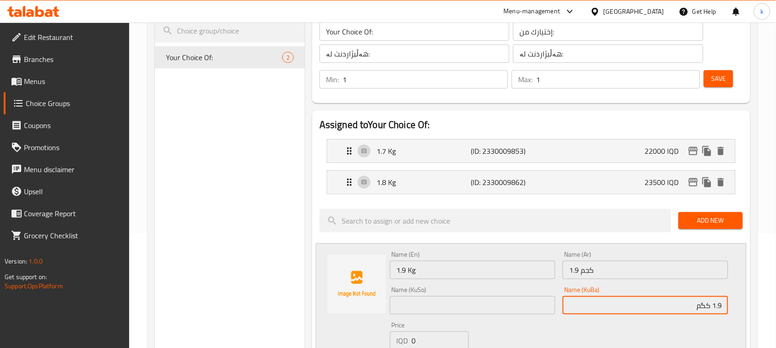
drag, startPoint x: 662, startPoint y: 311, endPoint x: 774, endPoint y: 299, distance: 112.8
click at [774, 299] on div "Home / Restaurants management / Choice Groups Choice Groups Choice Groups Your …" at bounding box center [452, 318] width 647 height 821
type input "1.9 کگم"
click at [512, 304] on input "text" at bounding box center [472, 305] width 165 height 18
paste input "1.9 کگم"
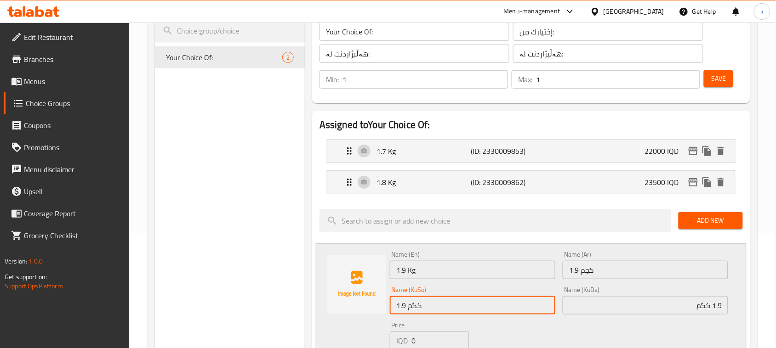
type input "1.9 کگم"
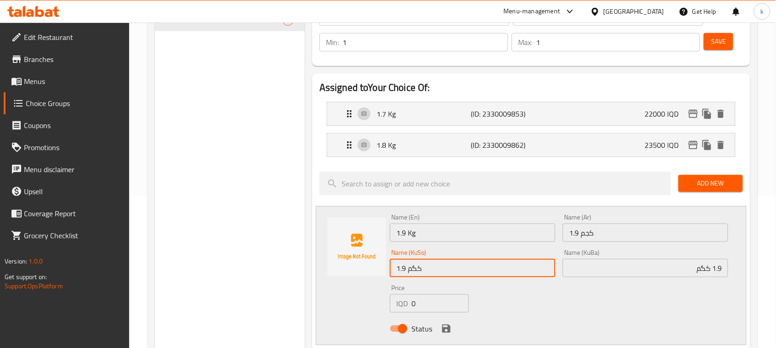
scroll to position [172, 0]
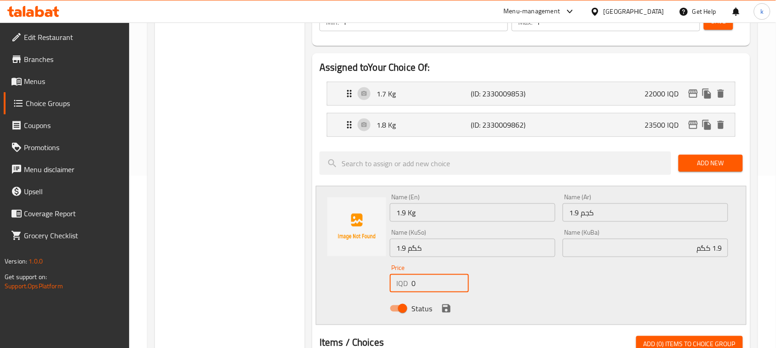
drag, startPoint x: 428, startPoint y: 284, endPoint x: 401, endPoint y: 290, distance: 27.2
click at [401, 290] on div "IQD 0 Price" at bounding box center [429, 283] width 79 height 18
paste input "2475"
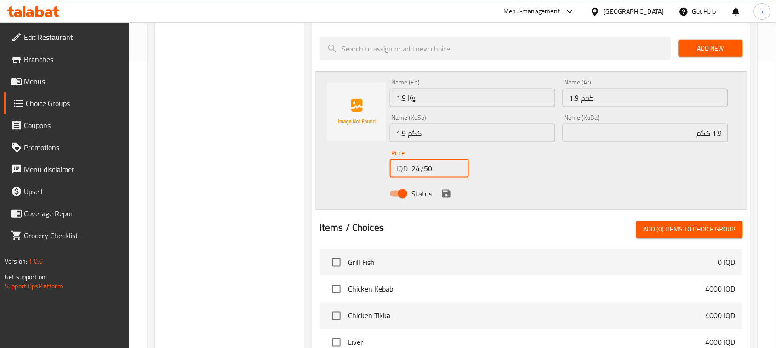
type input "24750"
click at [446, 195] on icon "save" at bounding box center [446, 193] width 11 height 11
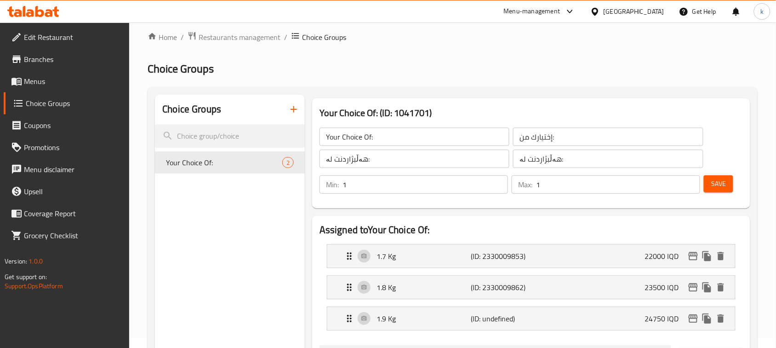
scroll to position [0, 0]
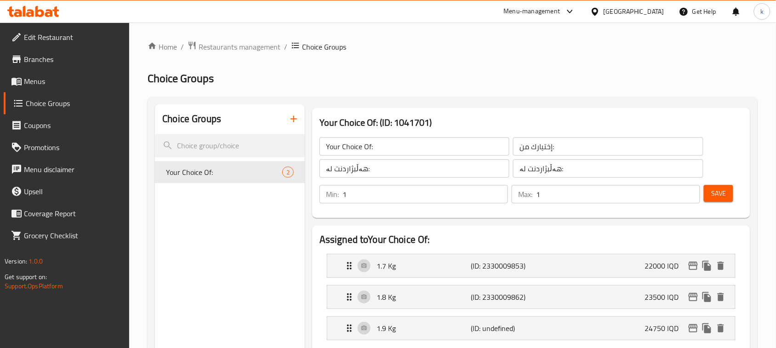
click at [720, 193] on span "Save" at bounding box center [718, 193] width 15 height 11
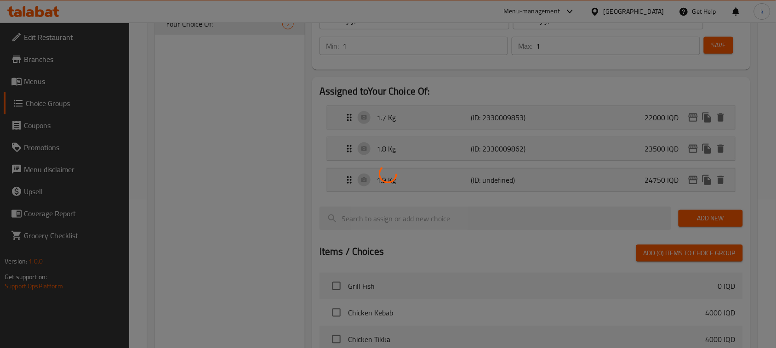
scroll to position [172, 0]
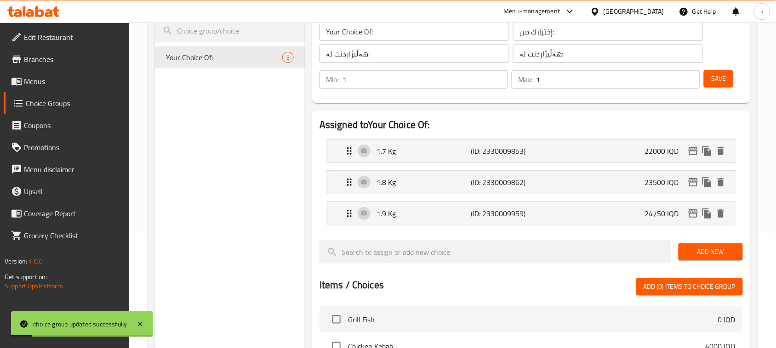
click at [723, 253] on span "Add New" at bounding box center [711, 251] width 50 height 11
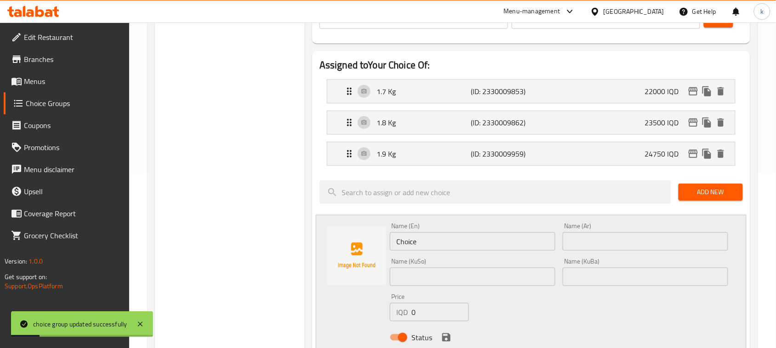
scroll to position [230, 0]
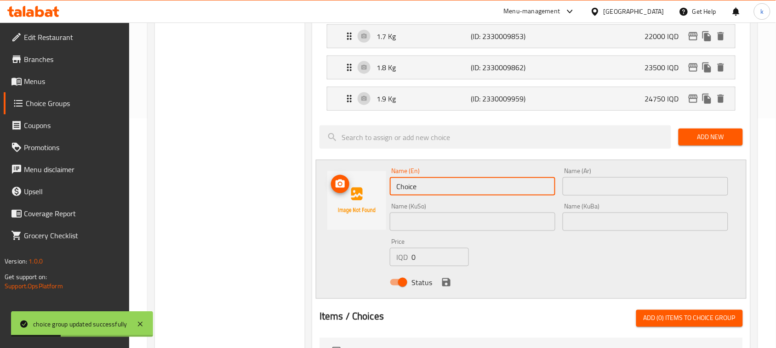
drag, startPoint x: 439, startPoint y: 185, endPoint x: 352, endPoint y: 210, distance: 90.2
click at [352, 210] on div "Name (En) Choice Name (En) Name (Ar) Name (Ar) Name (KuSo) Name (KuSo) Name (Ku…" at bounding box center [531, 229] width 431 height 139
type input "2 Kg"
click at [584, 187] on input "text" at bounding box center [644, 186] width 165 height 18
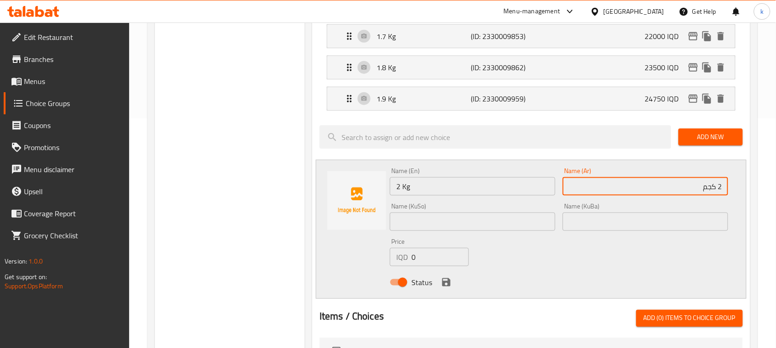
type input "2 كجم"
click at [648, 229] on input "text" at bounding box center [644, 222] width 165 height 18
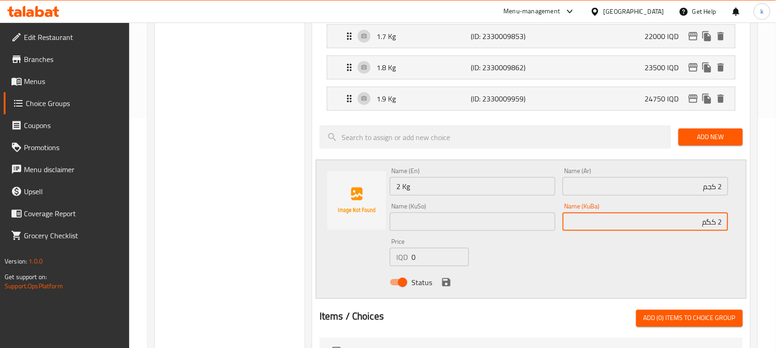
drag, startPoint x: 683, startPoint y: 223, endPoint x: 770, endPoint y: 233, distance: 86.9
click at [770, 233] on div "Home / Restaurants management / Choice Groups Choice Groups Choice Groups Your …" at bounding box center [452, 219] width 647 height 852
type input "2 کگم"
click at [476, 231] on input "text" at bounding box center [472, 222] width 165 height 18
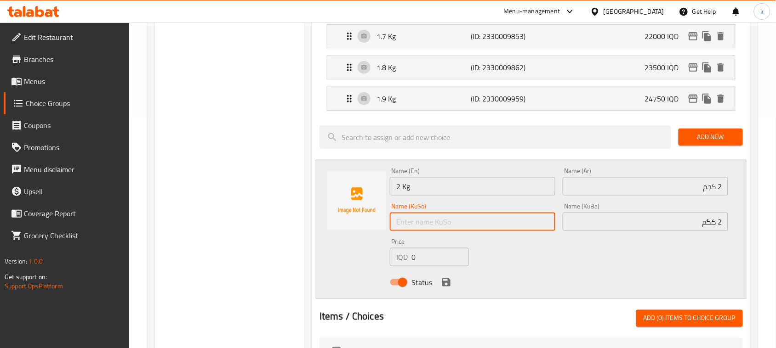
paste input "2 کگم"
type input "2 کگم"
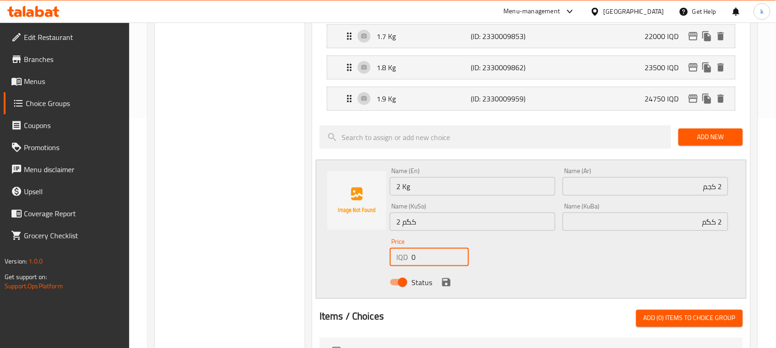
drag, startPoint x: 429, startPoint y: 256, endPoint x: 386, endPoint y: 262, distance: 42.7
click at [386, 262] on div "Price IQD 0 Price" at bounding box center [429, 252] width 86 height 35
paste input "2600"
type input "26000"
click at [442, 282] on icon "save" at bounding box center [446, 282] width 8 height 8
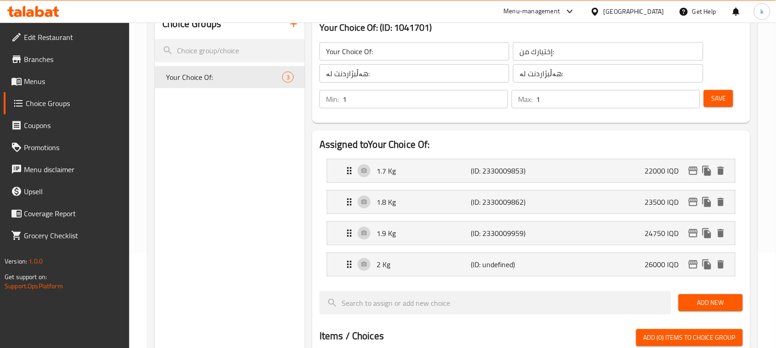
scroll to position [0, 0]
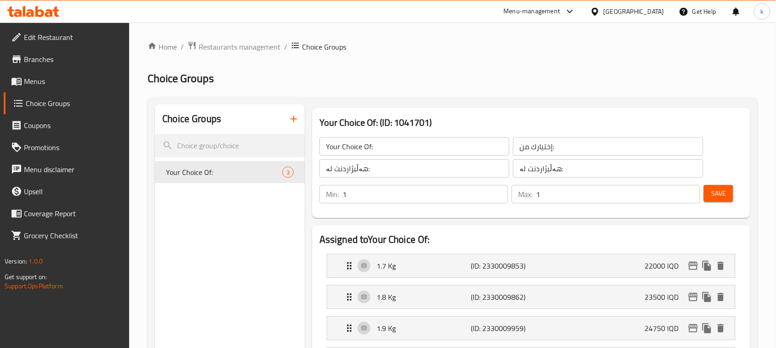
click at [730, 196] on button "Save" at bounding box center [718, 193] width 29 height 17
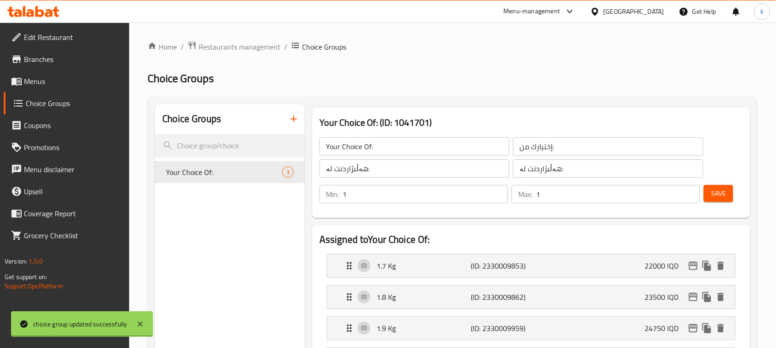
scroll to position [115, 0]
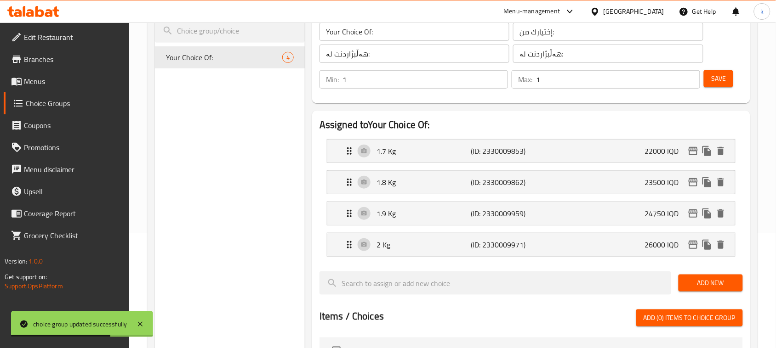
click at [721, 290] on button "Add New" at bounding box center [710, 283] width 64 height 17
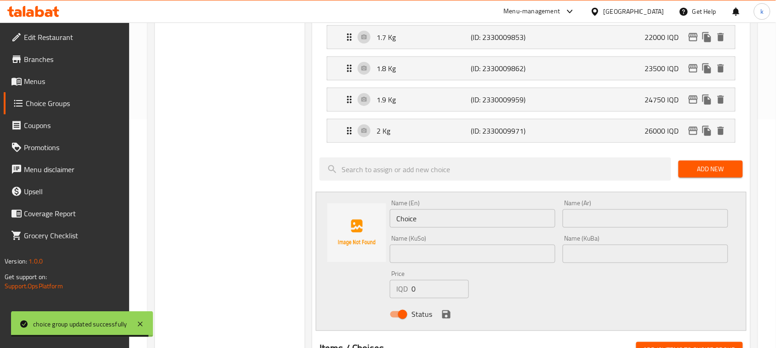
scroll to position [230, 0]
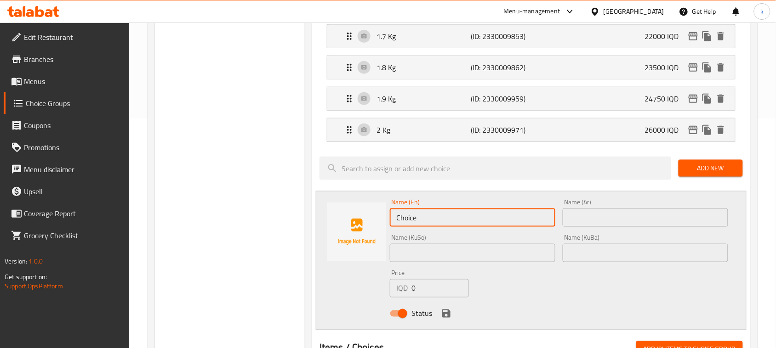
drag, startPoint x: 435, startPoint y: 217, endPoint x: 317, endPoint y: 230, distance: 118.8
click at [317, 230] on div "Name (En) Choice Name (En) Name (Ar) Name (Ar) Name (KuSo) Name (KuSo) Name (Ku…" at bounding box center [531, 260] width 431 height 139
click at [413, 219] on input "2.2 Kg" at bounding box center [472, 218] width 165 height 18
type input "2.2 Kg"
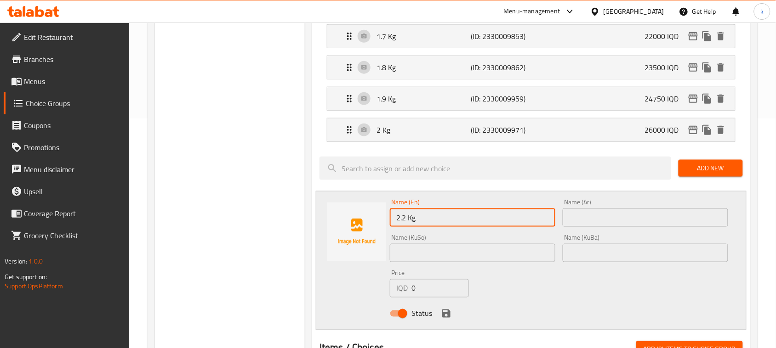
drag, startPoint x: 612, startPoint y: 221, endPoint x: 608, endPoint y: 217, distance: 5.6
click at [612, 221] on input "text" at bounding box center [644, 218] width 165 height 18
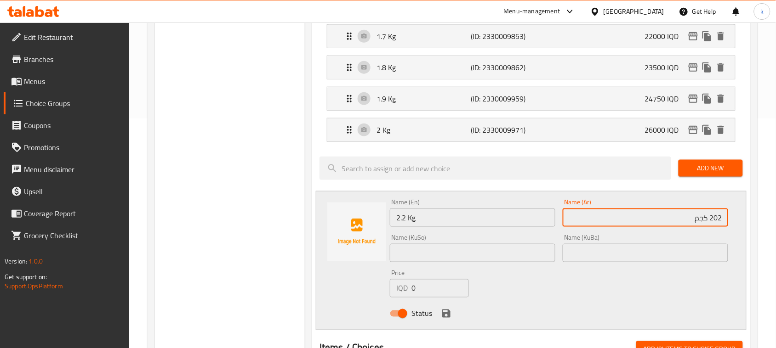
click at [715, 219] on input "202 كجم" at bounding box center [644, 218] width 165 height 18
click at [717, 221] on input ".02 كجم" at bounding box center [644, 218] width 165 height 18
type input "2.2 كجم"
click at [713, 253] on input "text" at bounding box center [644, 253] width 165 height 18
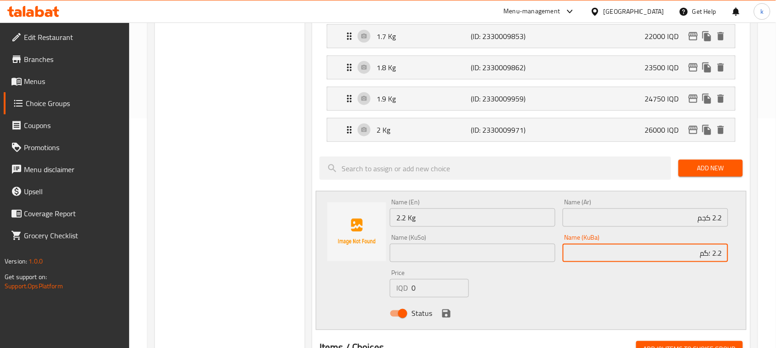
click at [710, 255] on input "2.2 ؛گم" at bounding box center [644, 253] width 165 height 18
drag, startPoint x: 690, startPoint y: 254, endPoint x: 757, endPoint y: 256, distance: 67.6
click at [757, 256] on div "Home / Restaurants management / Choice Groups Choice Groups Choice Groups Your …" at bounding box center [452, 234] width 647 height 883
click at [709, 251] on input "2.2 گم" at bounding box center [644, 253] width 165 height 18
drag, startPoint x: 716, startPoint y: 256, endPoint x: 761, endPoint y: 256, distance: 45.5
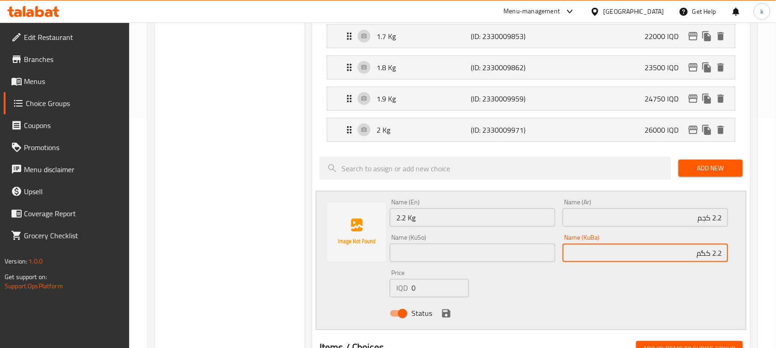
click at [761, 256] on div "Home / Restaurants management / Choice Groups Choice Groups Choice Groups Your …" at bounding box center [452, 234] width 647 height 883
type input "2.2 کگم"
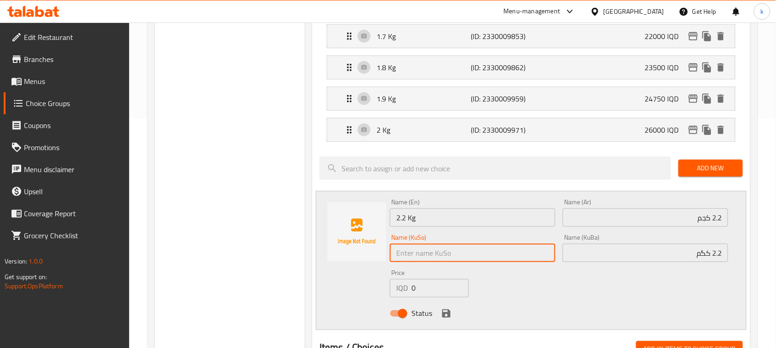
click at [478, 250] on input "text" at bounding box center [472, 253] width 165 height 18
paste input "2.2 کگم"
type input "2.2 کگم"
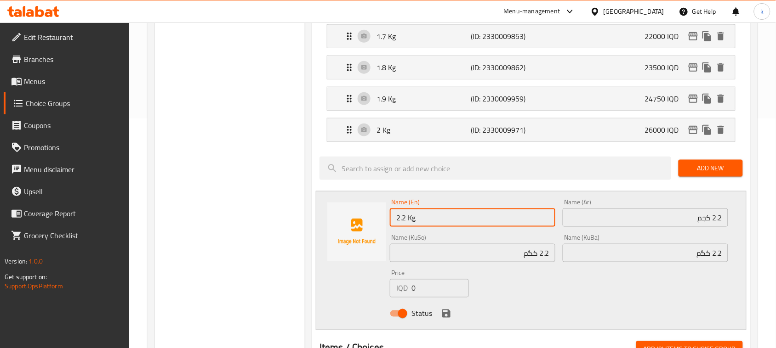
click at [410, 218] on input "2.2 Kg" at bounding box center [472, 218] width 165 height 18
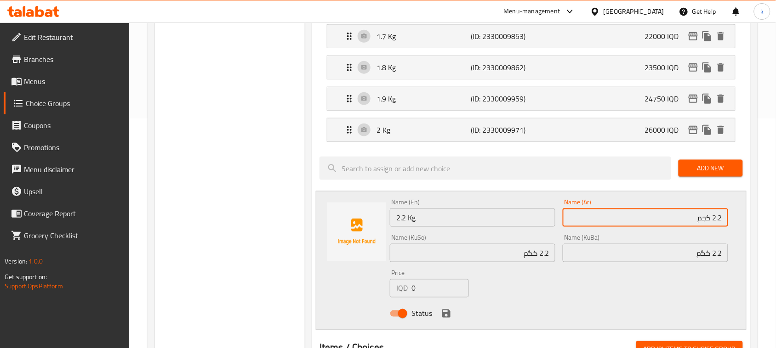
click at [704, 218] on input "2.2 كجم" at bounding box center [644, 218] width 165 height 18
click at [702, 258] on input "2.2 کگم" at bounding box center [644, 253] width 165 height 18
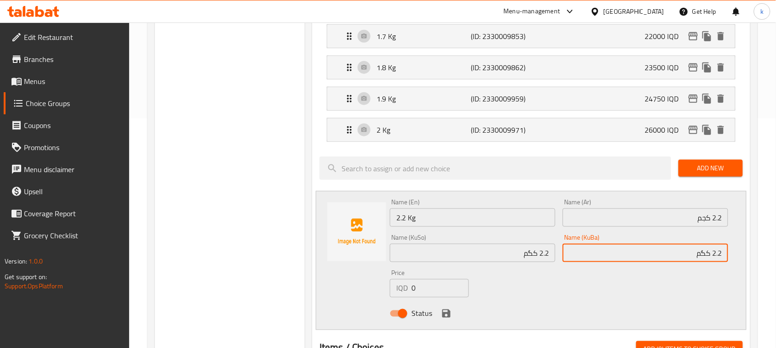
click at [702, 258] on input "2.2 کگم" at bounding box center [644, 253] width 165 height 18
click at [700, 255] on input "2.2 کگم" at bounding box center [644, 253] width 165 height 18
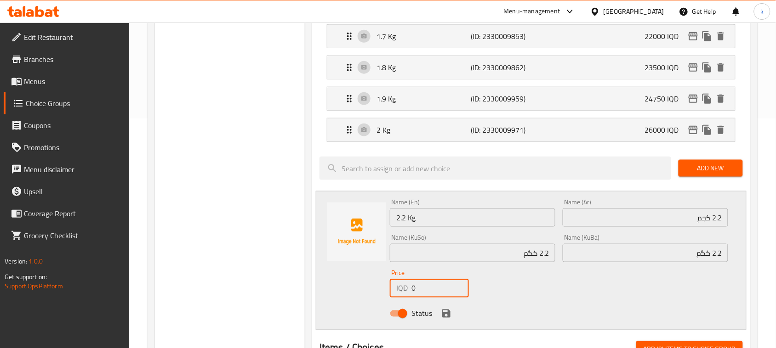
drag, startPoint x: 428, startPoint y: 295, endPoint x: 392, endPoint y: 307, distance: 38.5
click at [392, 307] on div "Name (En) 2.2 Kg Name (En) Name (Ar) 2.2 كجم Name (Ar) Name (KuSo) 2.2 کگم Name…" at bounding box center [559, 260] width 346 height 131
type input "28500"
click at [445, 316] on icon "save" at bounding box center [446, 313] width 11 height 11
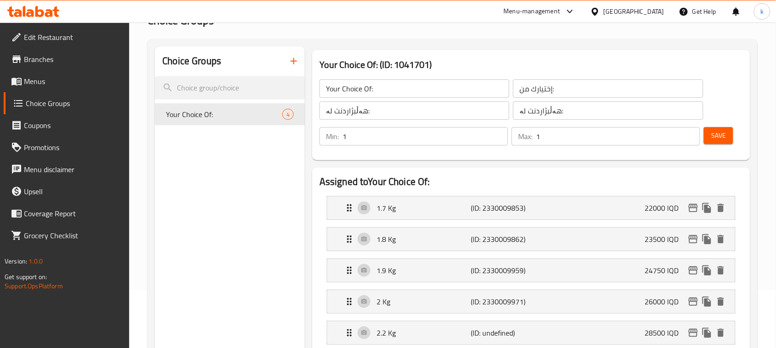
scroll to position [57, 0]
click at [716, 131] on span "Save" at bounding box center [718, 136] width 15 height 11
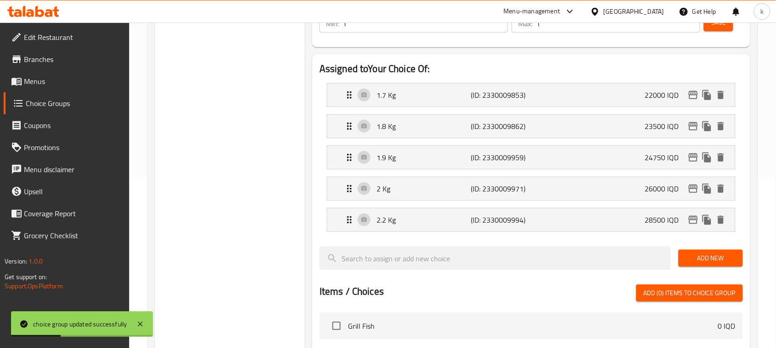
scroll to position [172, 0]
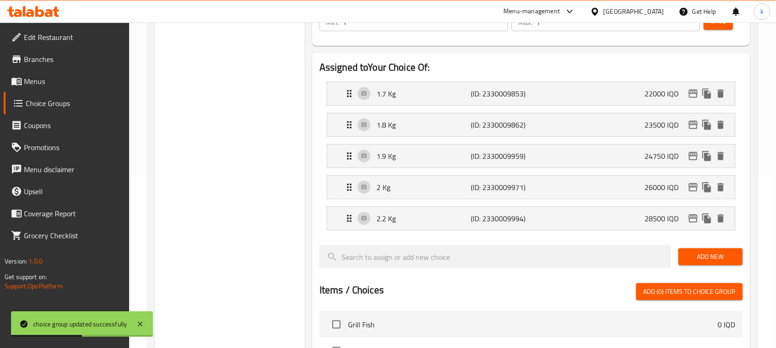
click at [718, 256] on span "Add New" at bounding box center [711, 256] width 50 height 11
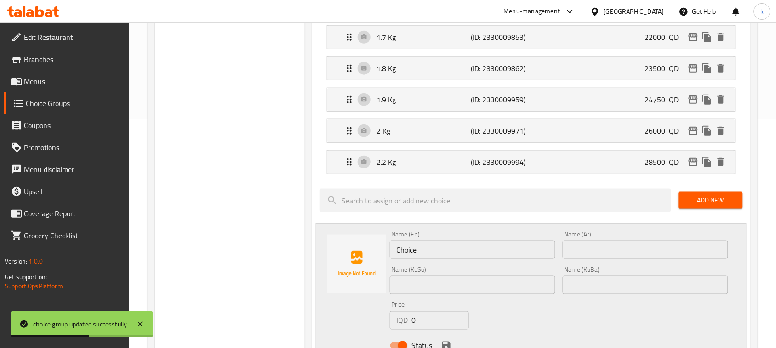
scroll to position [230, 0]
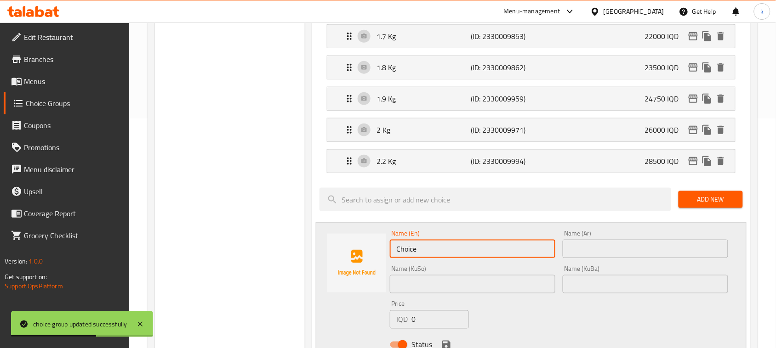
drag, startPoint x: 431, startPoint y: 250, endPoint x: 272, endPoint y: 274, distance: 160.8
click at [272, 274] on div "Choice Groups Your Choice Of: 5 Your Choice Of: (ID: 1041701) Your Choice Of: ​…" at bounding box center [454, 278] width 599 height 807
paste input "Kg"
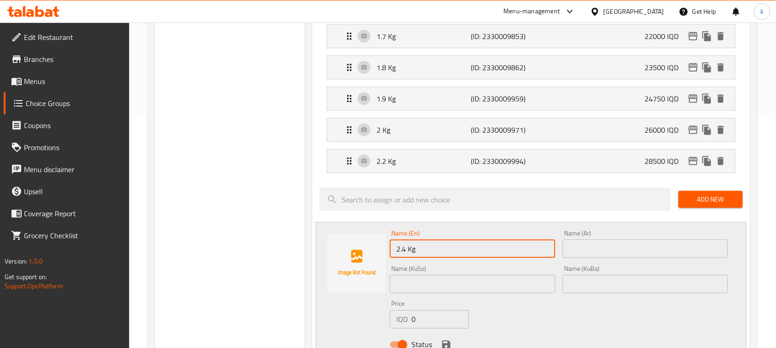
type input "2.4 Kg"
click at [610, 250] on input "text" at bounding box center [644, 249] width 165 height 18
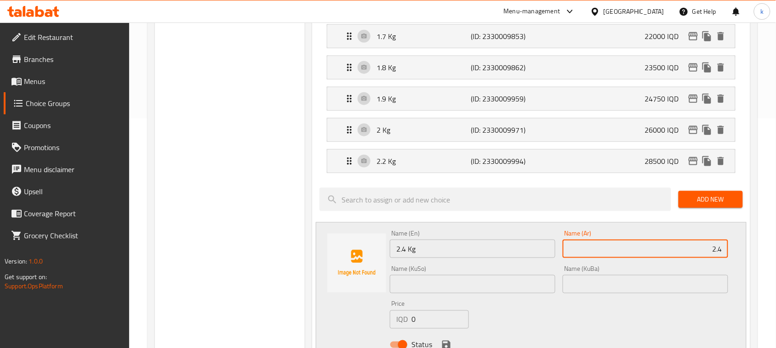
paste input "كجم"
type input "2.4 كجم"
click at [708, 283] on input "text" at bounding box center [644, 284] width 165 height 18
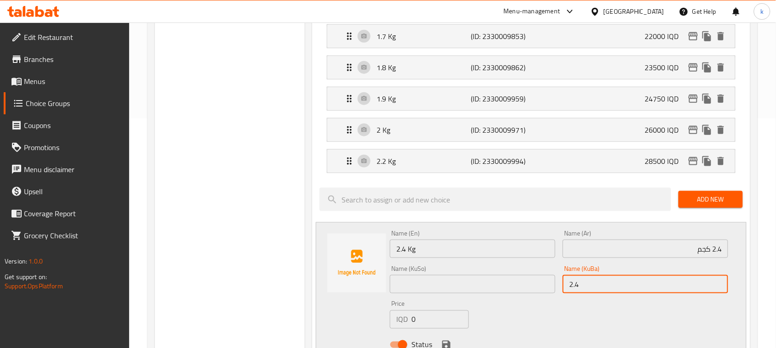
paste input "کگم"
type input "2.4 کگم"
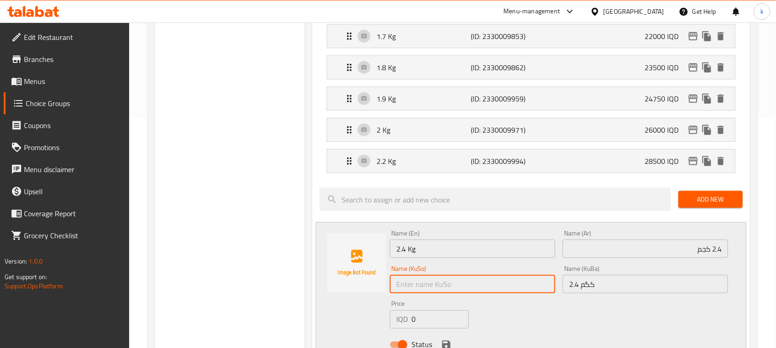
click at [515, 281] on input "text" at bounding box center [472, 284] width 165 height 18
paste input "کگم"
type input "2.4 کگم"
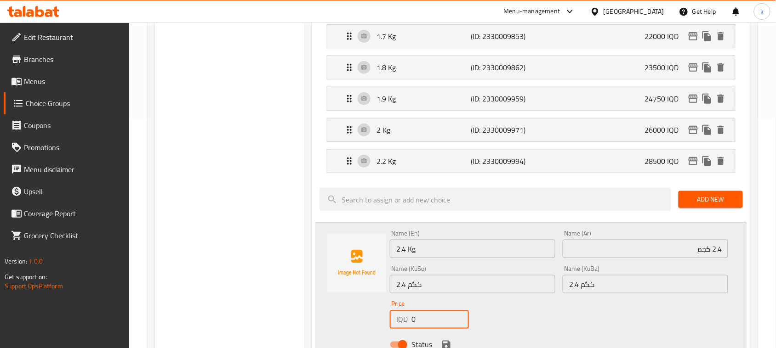
drag, startPoint x: 423, startPoint y: 323, endPoint x: 382, endPoint y: 312, distance: 42.5
click at [378, 318] on div "Name (En) 2.4 Kg Name (En) Name (Ar) 2.4 كجم Name (Ar) Name (KuSo) 2.4 کگم Name…" at bounding box center [531, 291] width 431 height 139
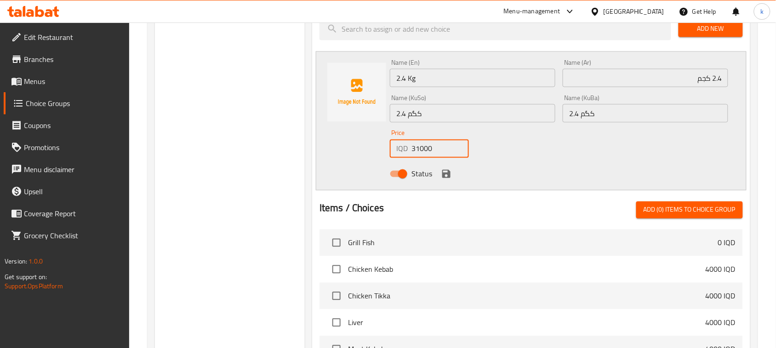
scroll to position [402, 0]
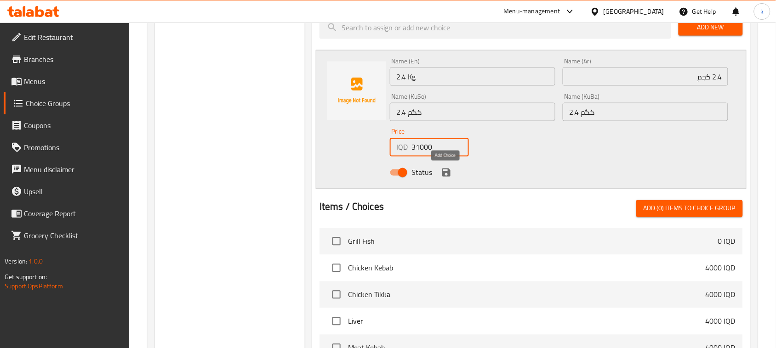
type input "31000"
click at [447, 170] on icon "save" at bounding box center [446, 173] width 8 height 8
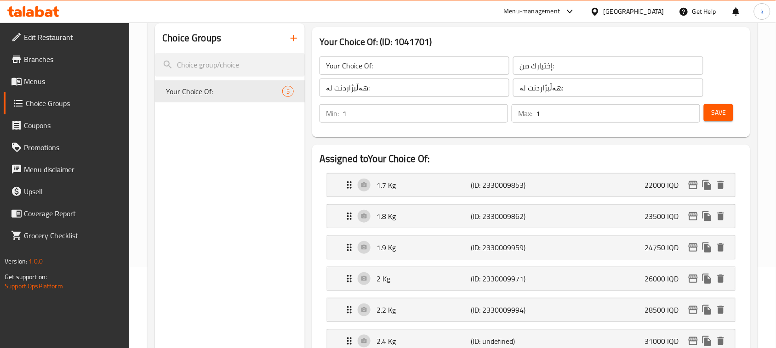
scroll to position [0, 0]
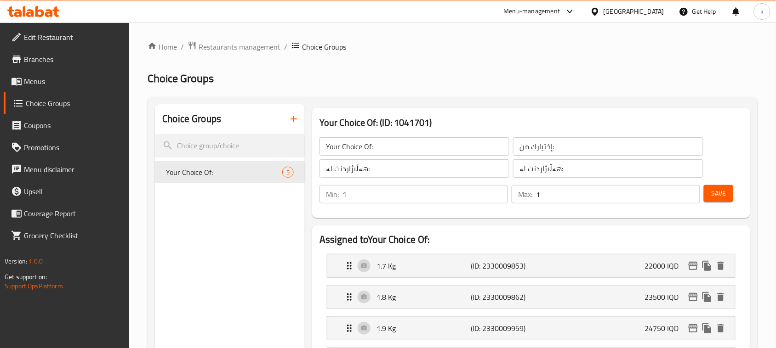
click at [715, 193] on span "Save" at bounding box center [718, 193] width 15 height 11
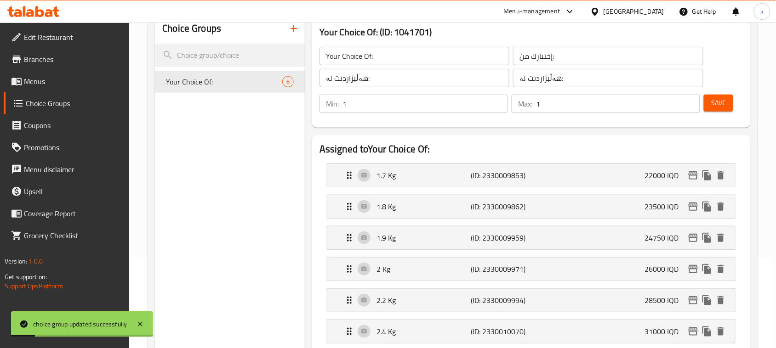
scroll to position [230, 0]
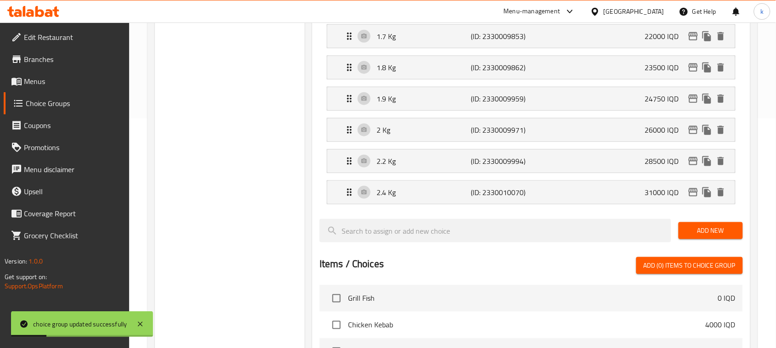
click at [729, 239] on button "Add New" at bounding box center [710, 230] width 64 height 17
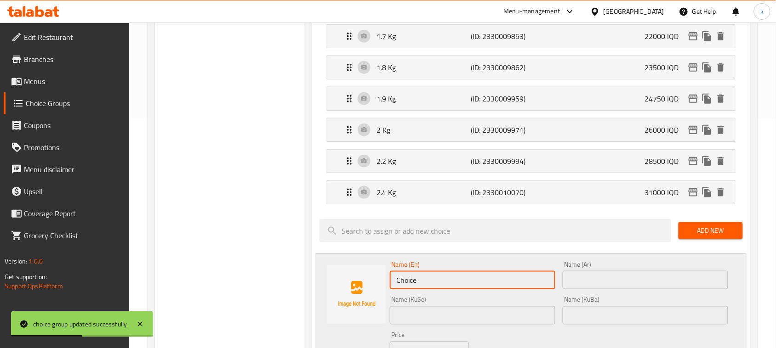
drag, startPoint x: 403, startPoint y: 281, endPoint x: 348, endPoint y: 292, distance: 55.8
click at [348, 292] on div "Name (En) Choice Name (En) Name (Ar) Name (Ar) Name (KuSo) Name (KuSo) Name (Ku…" at bounding box center [531, 323] width 431 height 139
paste input "Kg"
type input "2.5 Kg"
click at [605, 279] on input "text" at bounding box center [644, 280] width 165 height 18
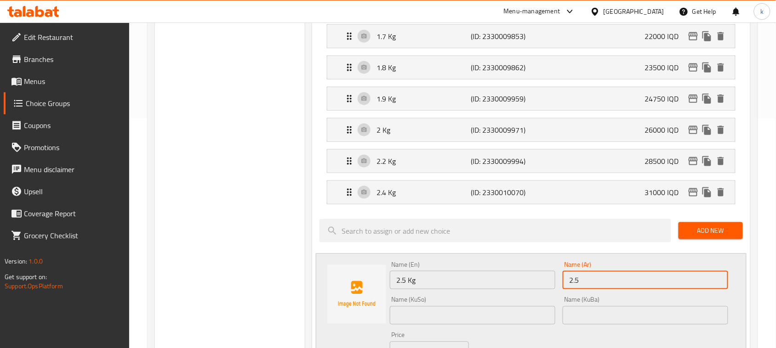
paste input "كجم"
type input "2.5 كجم"
drag, startPoint x: 617, startPoint y: 321, endPoint x: 629, endPoint y: 309, distance: 16.6
click at [617, 321] on input "text" at bounding box center [644, 316] width 165 height 18
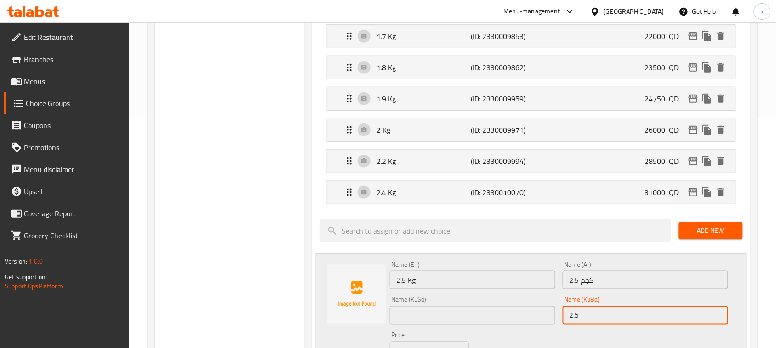
paste input "کگم"
type input "2.5 کگم"
drag, startPoint x: 509, startPoint y: 318, endPoint x: 515, endPoint y: 316, distance: 6.0
click at [511, 318] on input "text" at bounding box center [472, 316] width 165 height 18
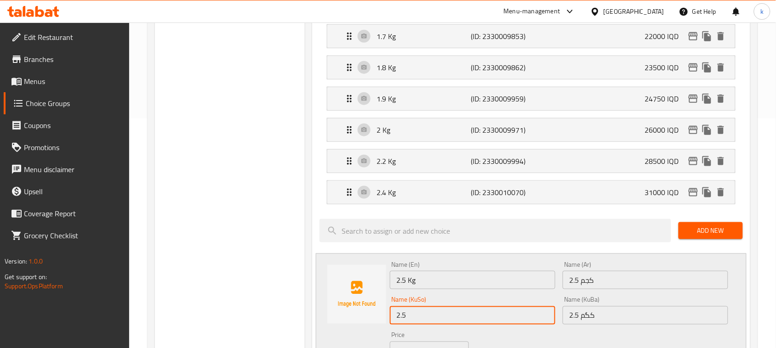
paste input "کگم"
type input "2.5 کگم"
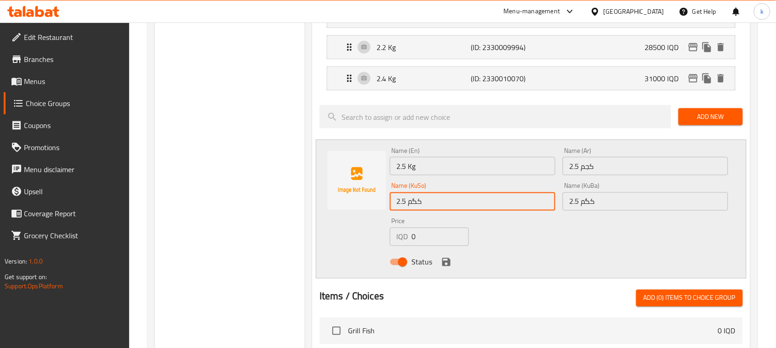
scroll to position [345, 0]
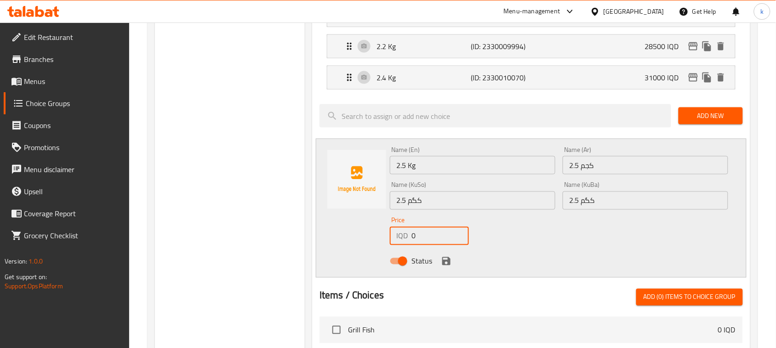
drag, startPoint x: 423, startPoint y: 238, endPoint x: 402, endPoint y: 242, distance: 21.5
click at [402, 242] on div "IQD 0 Price" at bounding box center [429, 236] width 79 height 18
type input "32500"
click at [450, 265] on icon "save" at bounding box center [446, 261] width 11 height 11
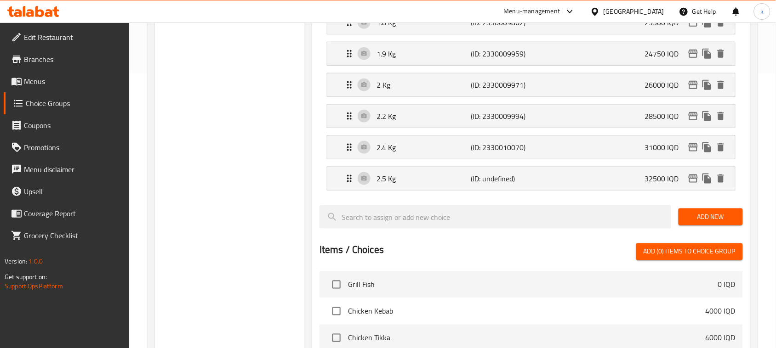
scroll to position [57, 0]
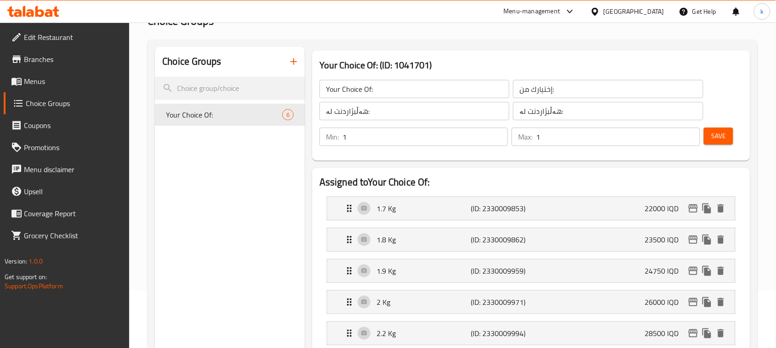
click at [704, 136] on button "Save" at bounding box center [718, 136] width 29 height 17
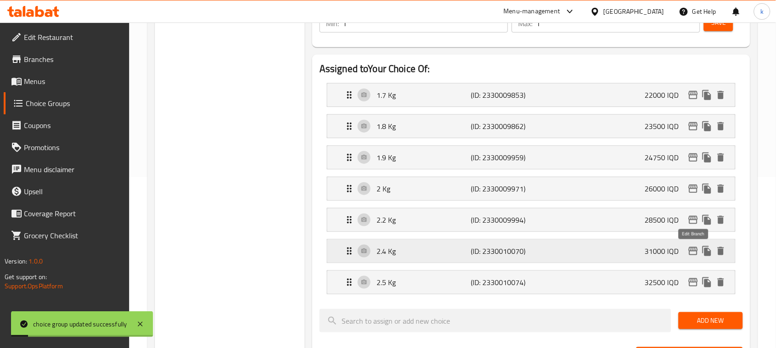
scroll to position [172, 0]
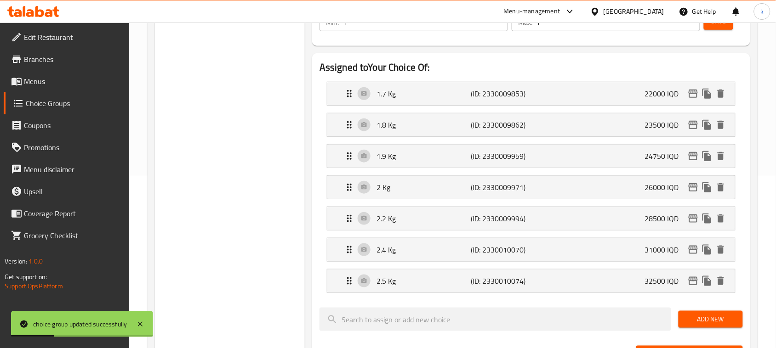
click at [708, 325] on span "Add New" at bounding box center [711, 319] width 50 height 11
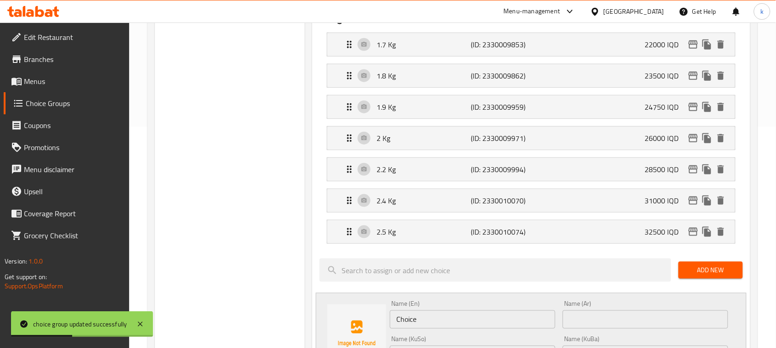
scroll to position [287, 0]
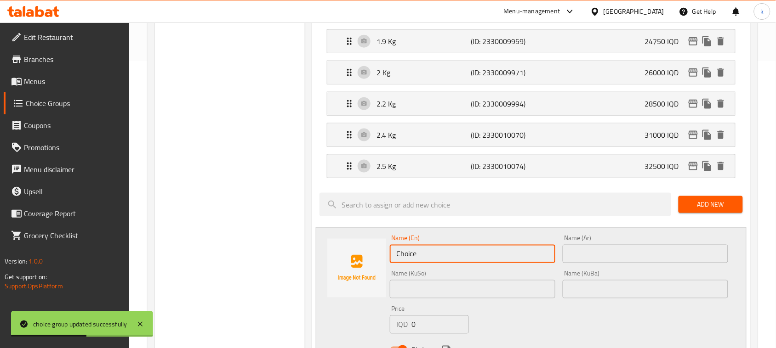
drag, startPoint x: 423, startPoint y: 254, endPoint x: 349, endPoint y: 267, distance: 75.3
click at [349, 267] on div "Name (En) Choice Name (En) Name (Ar) Name (Ar) Name (KuSo) Name (KuSo) Name (Ku…" at bounding box center [531, 296] width 431 height 139
paste input "Kg"
type input "2.6 Kg"
click at [581, 256] on input "text" at bounding box center [644, 254] width 165 height 18
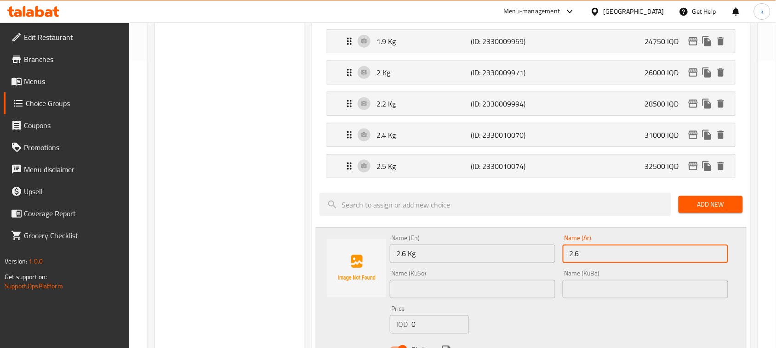
paste input "كجم"
type input "2.6 كجم"
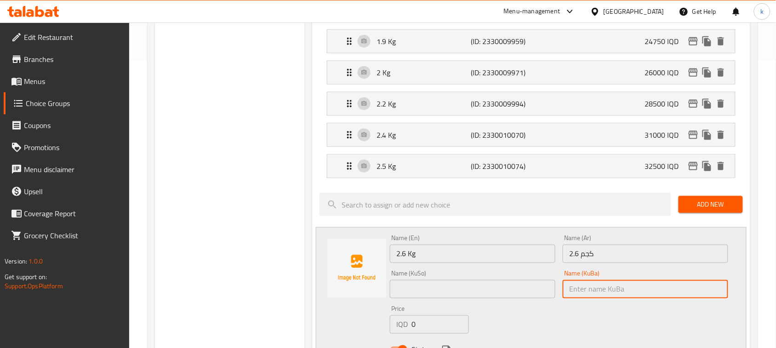
click at [638, 290] on input "text" at bounding box center [644, 289] width 165 height 18
paste input "کگم"
type input "2.6 کگم"
drag, startPoint x: 511, startPoint y: 290, endPoint x: 516, endPoint y: 286, distance: 5.9
click at [512, 290] on input "text" at bounding box center [472, 289] width 165 height 18
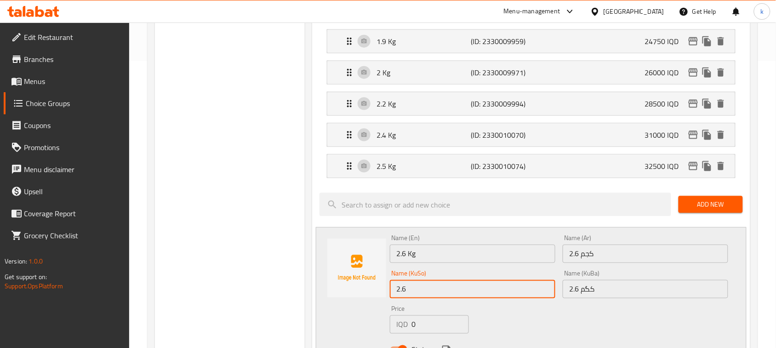
paste input "کگم"
type input "2.6 کگم"
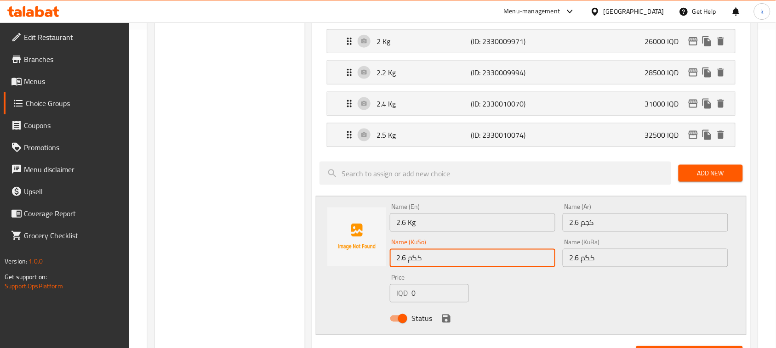
scroll to position [345, 0]
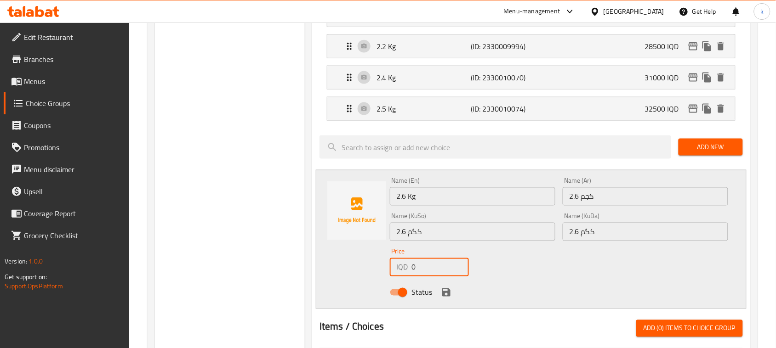
drag, startPoint x: 425, startPoint y: 270, endPoint x: 398, endPoint y: 279, distance: 29.1
click at [398, 279] on div "Price IQD 0 Price" at bounding box center [429, 262] width 86 height 35
type input "33750"
click at [447, 291] on icon "save" at bounding box center [446, 292] width 11 height 11
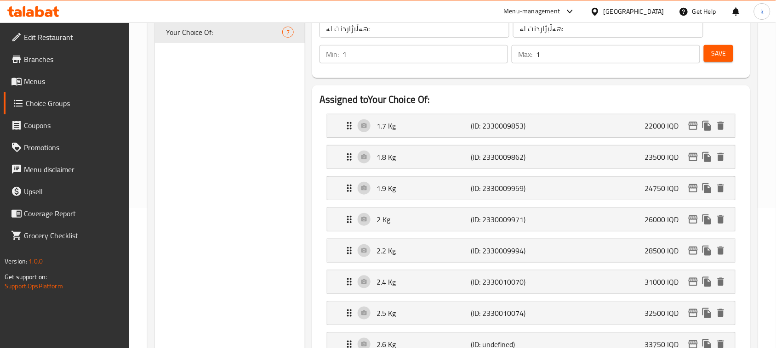
scroll to position [115, 0]
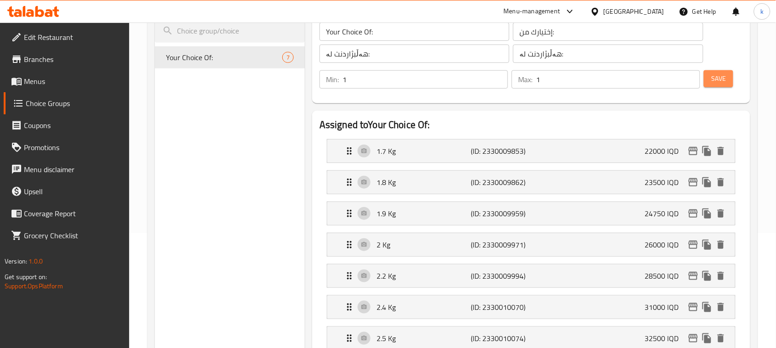
click at [717, 77] on span "Save" at bounding box center [718, 78] width 15 height 11
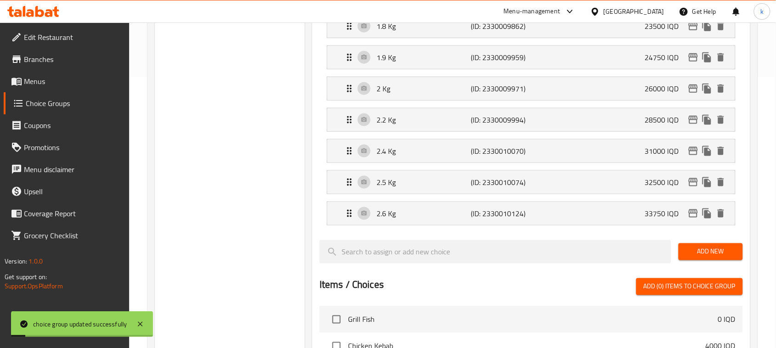
scroll to position [345, 0]
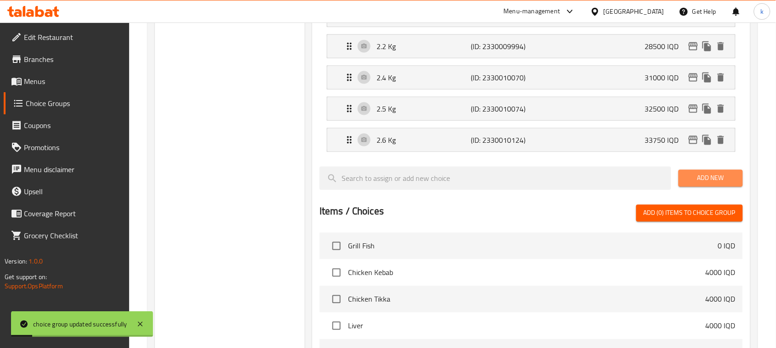
click at [704, 174] on span "Add New" at bounding box center [711, 178] width 50 height 11
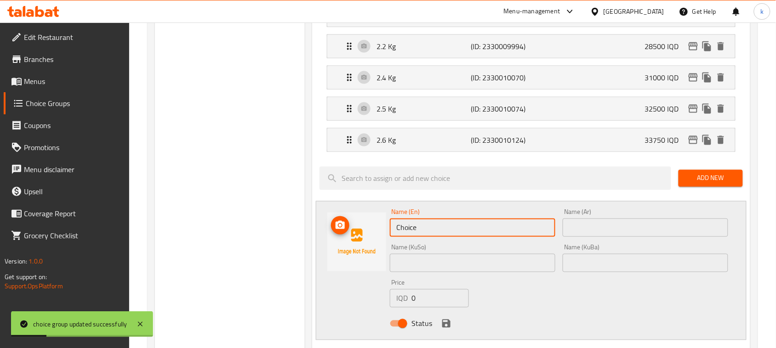
drag, startPoint x: 434, startPoint y: 237, endPoint x: 337, endPoint y: 256, distance: 99.1
click at [337, 256] on div "Name (En) Choice Name (En) Name (Ar) Name (Ar) Name (KuSo) Name (KuSo) Name (Ku…" at bounding box center [531, 270] width 431 height 139
paste input "Kg"
type input "2.8 Kg"
click at [629, 229] on input "text" at bounding box center [644, 228] width 165 height 18
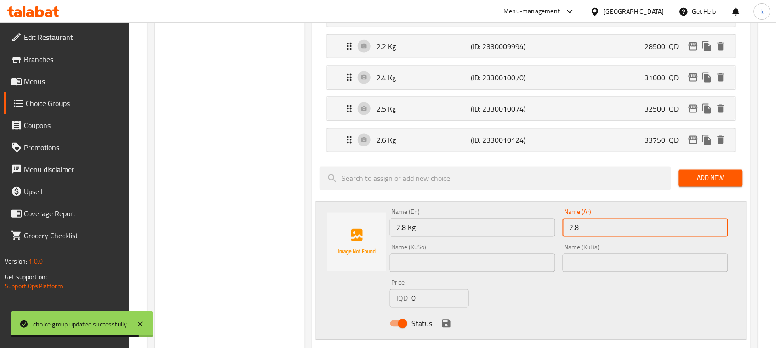
paste input "كجم"
type input "2.8 كجم"
click at [619, 267] on input "text" at bounding box center [644, 263] width 165 height 18
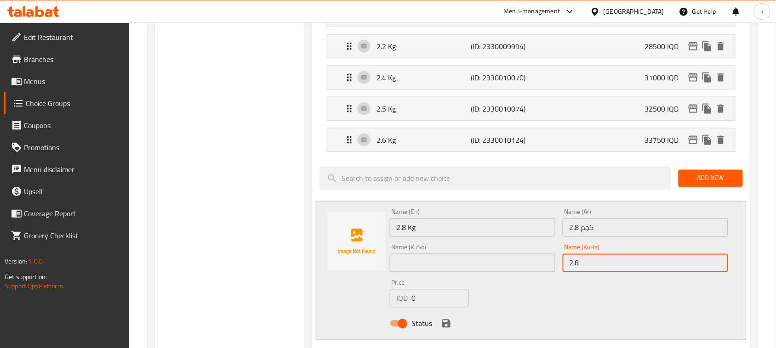
paste input "کگم"
type input "2.8 کگم"
drag, startPoint x: 500, startPoint y: 267, endPoint x: 509, endPoint y: 261, distance: 11.5
click at [501, 267] on input "text" at bounding box center [472, 263] width 165 height 18
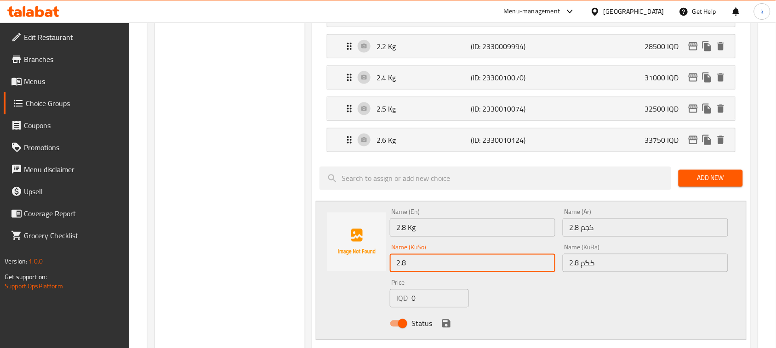
paste input "کگم"
type input "2.8 کگم"
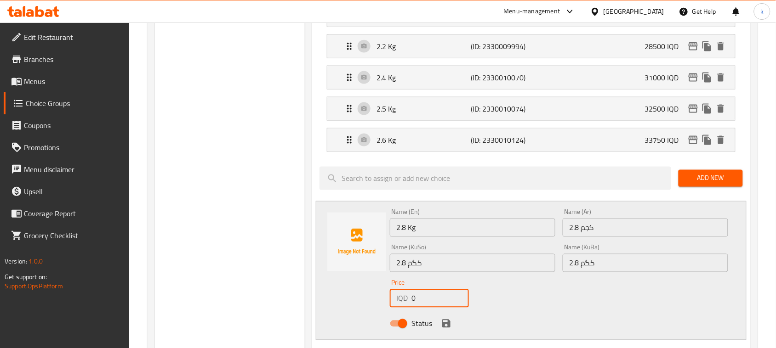
drag, startPoint x: 426, startPoint y: 301, endPoint x: 406, endPoint y: 304, distance: 20.0
click at [406, 304] on div "IQD 0 Price" at bounding box center [429, 299] width 79 height 18
type input "36500"
click at [449, 325] on icon "save" at bounding box center [446, 324] width 8 height 8
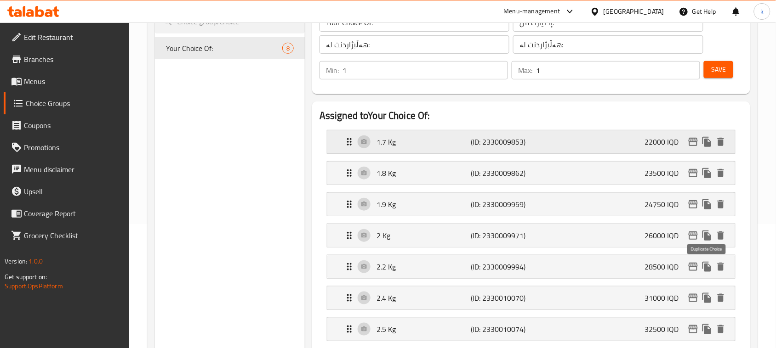
scroll to position [115, 0]
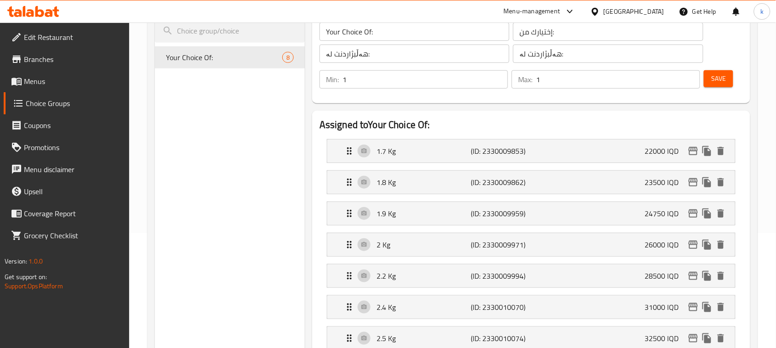
click at [716, 83] on span "Save" at bounding box center [718, 78] width 15 height 11
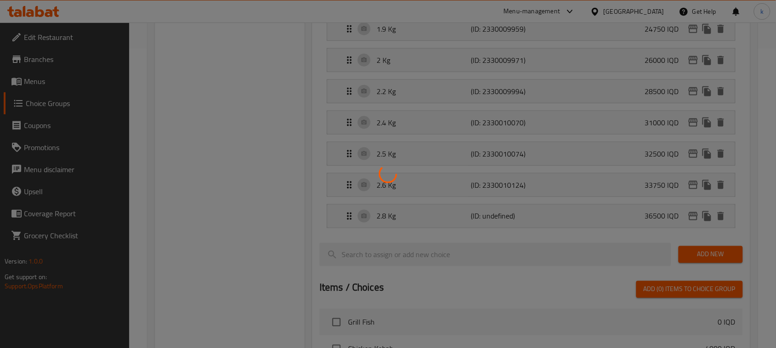
scroll to position [345, 0]
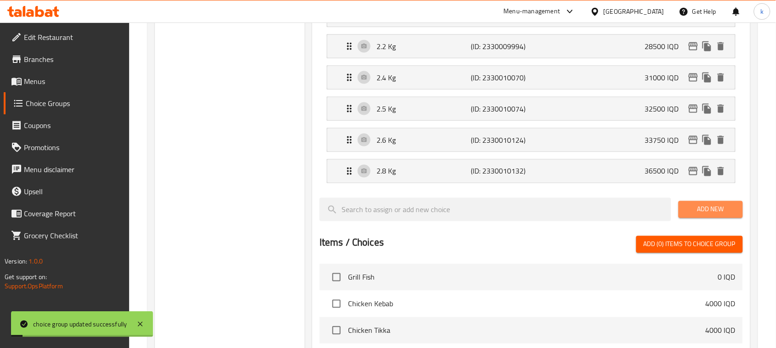
click at [706, 210] on span "Add New" at bounding box center [711, 209] width 50 height 11
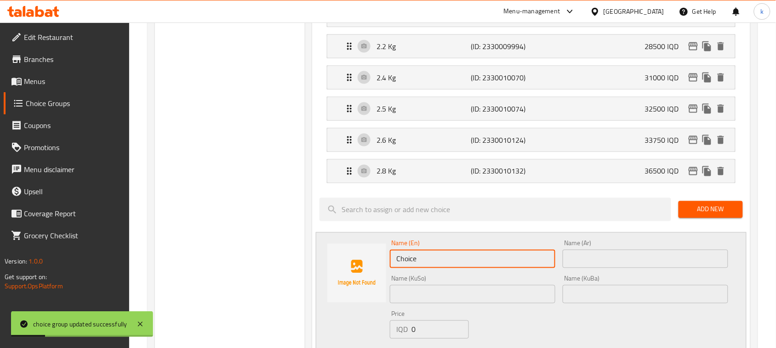
drag, startPoint x: 445, startPoint y: 266, endPoint x: 206, endPoint y: 301, distance: 241.6
click at [206, 301] on div "Choice Groups Your Choice Of: 9 Your Choice Of: (ID: 1041701) Your Choice Of: ​…" at bounding box center [454, 226] width 599 height 932
paste input "کگم"
drag, startPoint x: 401, startPoint y: 260, endPoint x: 440, endPoint y: 263, distance: 39.6
click at [440, 263] on input "3کگم" at bounding box center [472, 259] width 165 height 18
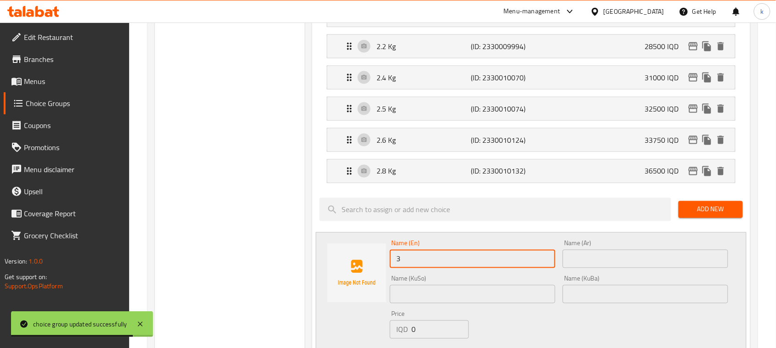
paste input "Kg"
type input "3 Kg"
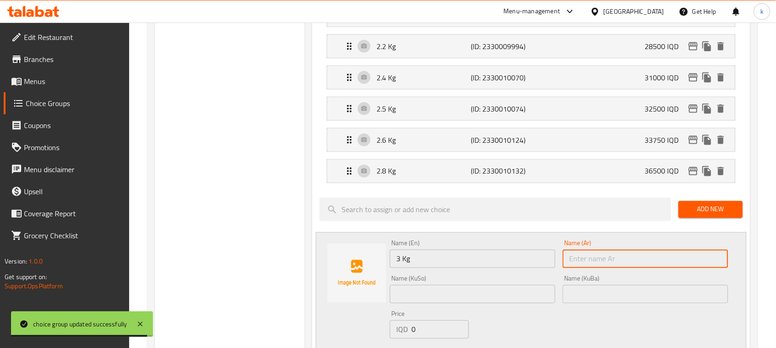
click at [694, 262] on input "text" at bounding box center [644, 259] width 165 height 18
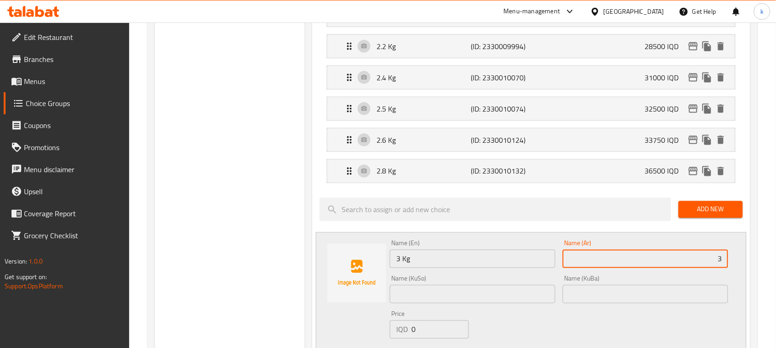
paste input "كجم"
type input "3 كجم"
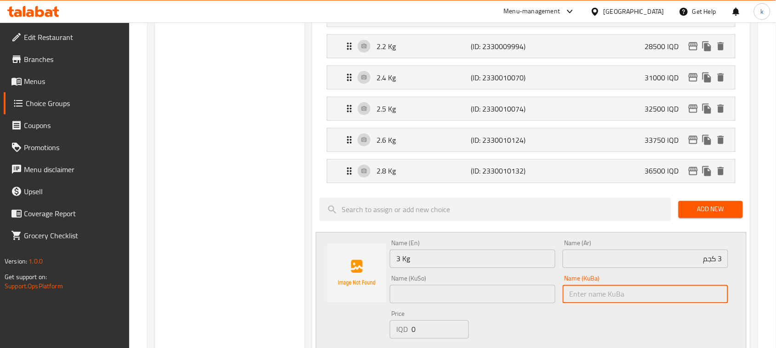
click at [701, 296] on input "text" at bounding box center [644, 294] width 165 height 18
paste input "کگم"
drag, startPoint x: 690, startPoint y: 301, endPoint x: 770, endPoint y: 318, distance: 82.2
click at [770, 318] on div "Home / Restaurants management / Choice Groups Choice Groups Choice Groups Your …" at bounding box center [452, 198] width 647 height 1040
type input "3 کگم"
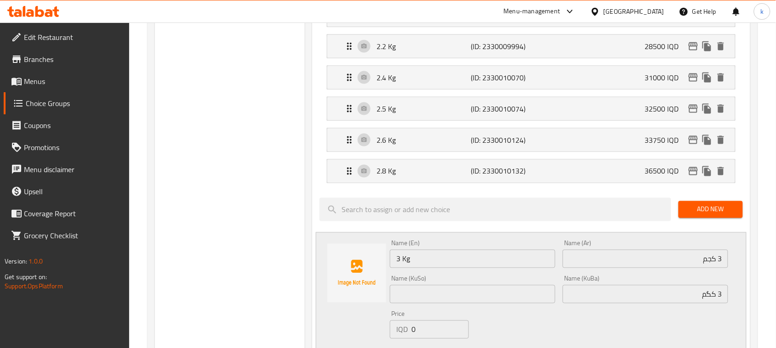
click at [448, 309] on div "Price IQD 0 Price" at bounding box center [429, 324] width 86 height 35
click at [437, 302] on input "text" at bounding box center [472, 294] width 165 height 18
paste input "3 کگم"
type input "3 کگم"
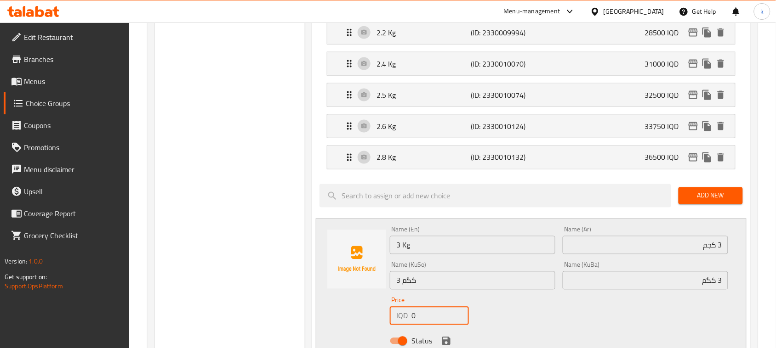
drag, startPoint x: 403, startPoint y: 336, endPoint x: 376, endPoint y: 336, distance: 27.1
click at [371, 339] on div "Name (En) 3 Kg Name (En) Name (Ar) 3 كجم Name (Ar) Name (KuSo) 3 کگم Name (KuSo…" at bounding box center [531, 288] width 431 height 139
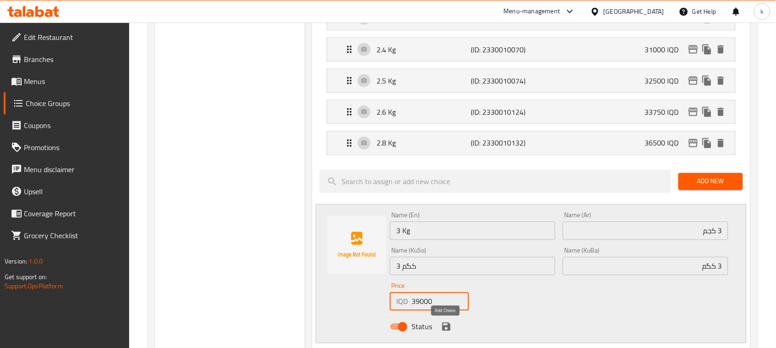
type input "39000"
click at [449, 328] on icon "save" at bounding box center [446, 327] width 8 height 8
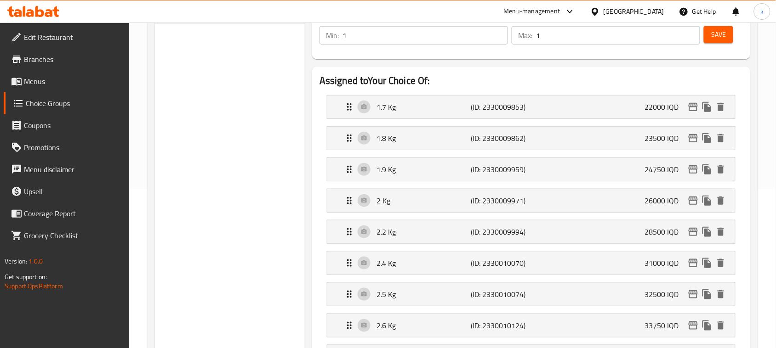
scroll to position [143, 0]
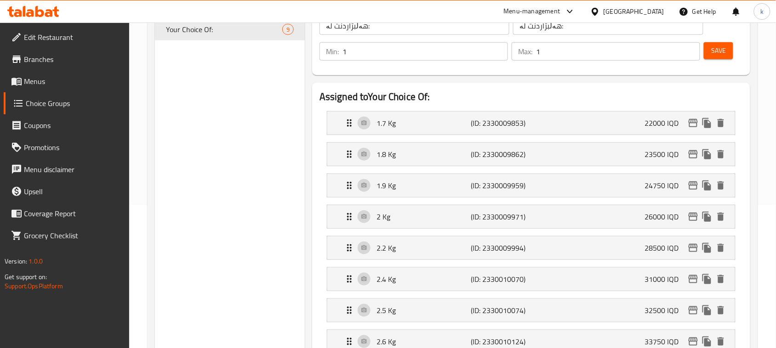
click at [709, 53] on button "Save" at bounding box center [718, 50] width 29 height 17
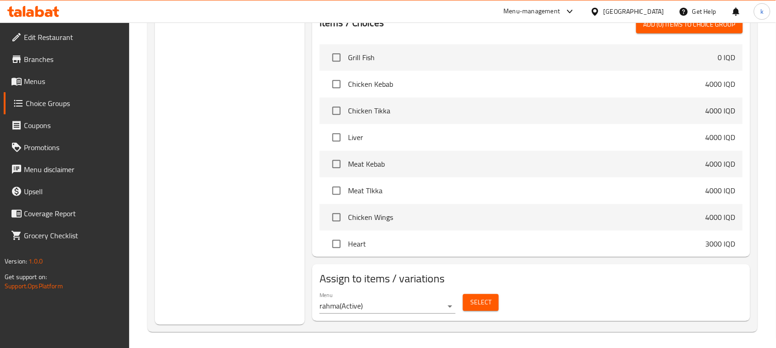
scroll to position [600, 0]
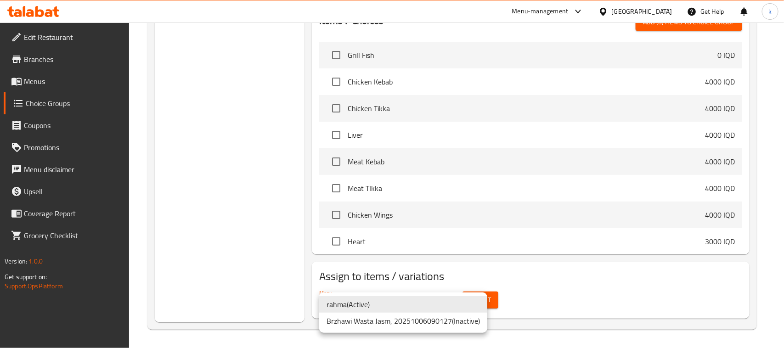
click at [345, 306] on li "rahma ( Active )" at bounding box center [403, 304] width 168 height 17
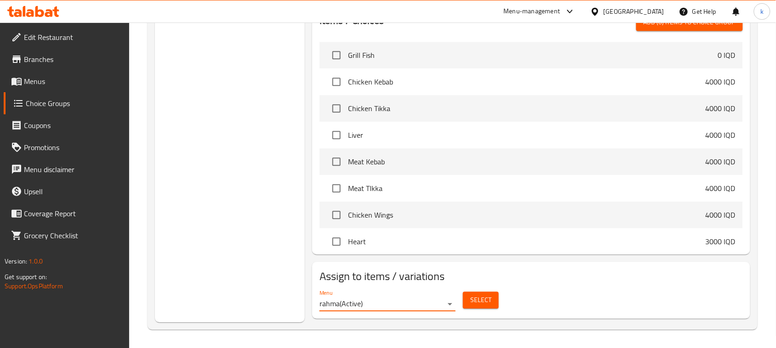
click at [494, 299] on button "Select" at bounding box center [481, 300] width 36 height 17
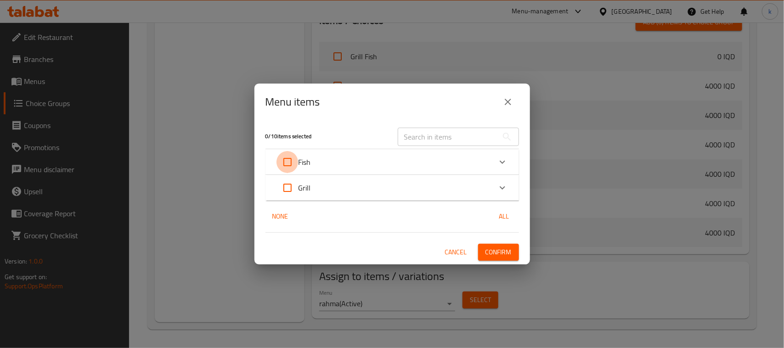
click at [285, 165] on input "Expand" at bounding box center [288, 162] width 22 height 22
checkbox input "true"
click at [492, 254] on span "Confirm" at bounding box center [499, 252] width 26 height 11
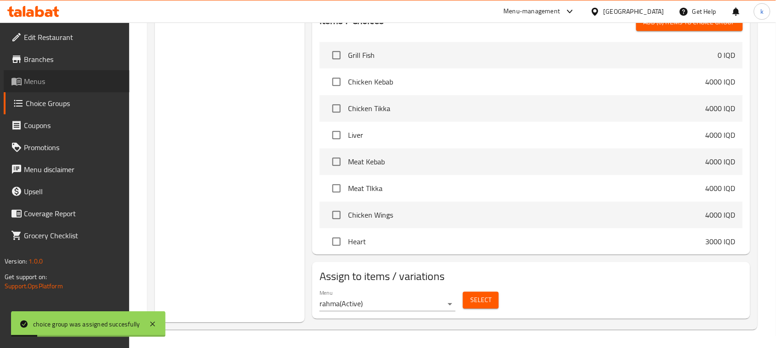
click at [29, 79] on span "Menus" at bounding box center [73, 81] width 98 height 11
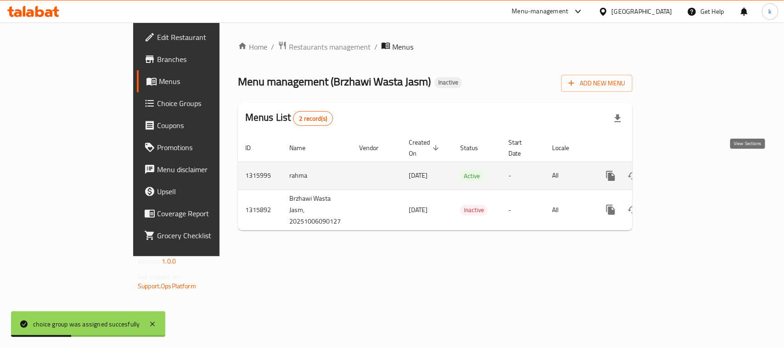
click at [688, 166] on link "enhanced table" at bounding box center [677, 176] width 22 height 22
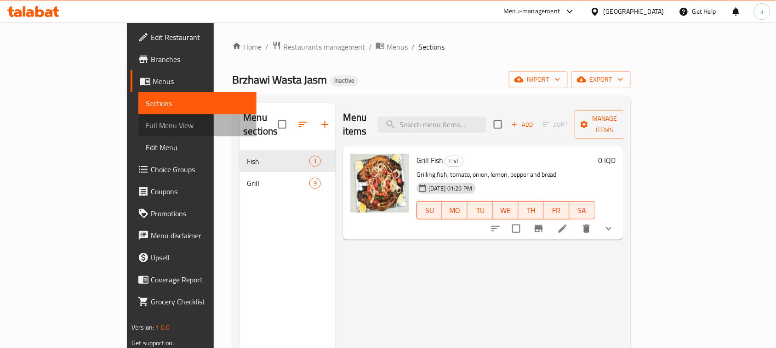
click at [146, 123] on span "Full Menu View" at bounding box center [197, 125] width 103 height 11
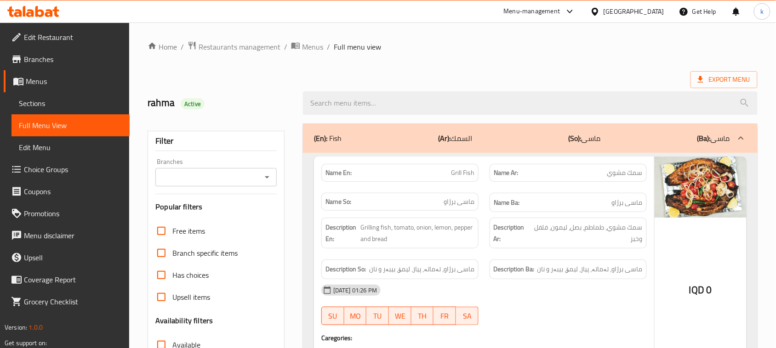
click at [265, 176] on icon "Open" at bounding box center [266, 177] width 11 height 11
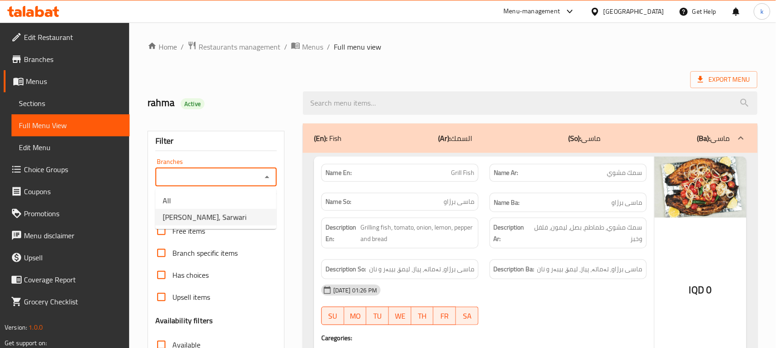
click at [214, 217] on span "[PERSON_NAME], Sarwari" at bounding box center [205, 217] width 84 height 11
type input "[PERSON_NAME], Sarwari"
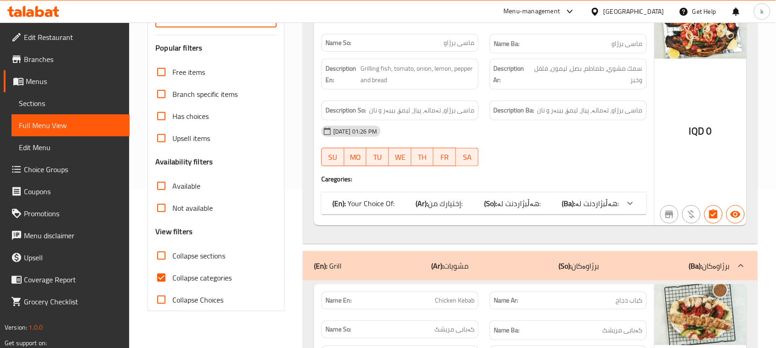
scroll to position [172, 0]
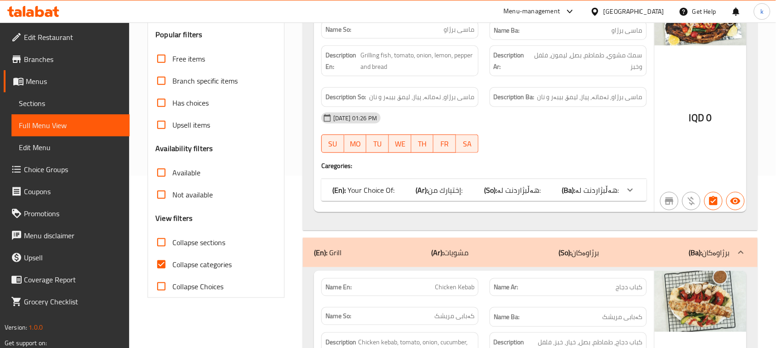
click at [163, 260] on input "Collapse categories" at bounding box center [161, 265] width 22 height 22
checkbox input "false"
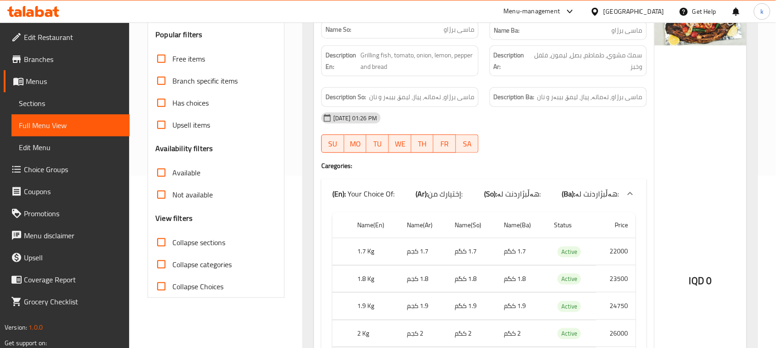
click at [161, 243] on input "Collapse sections" at bounding box center [161, 243] width 22 height 22
checkbox input "true"
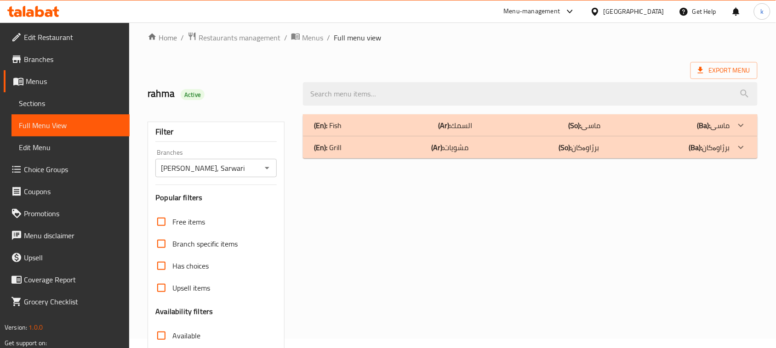
scroll to position [0, 0]
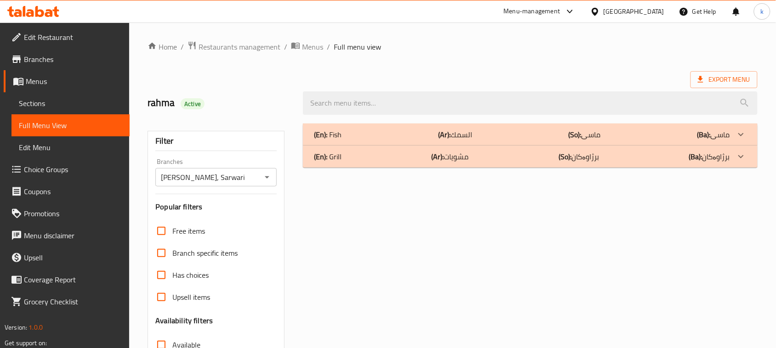
click at [327, 131] on b "(En):" at bounding box center [320, 135] width 13 height 14
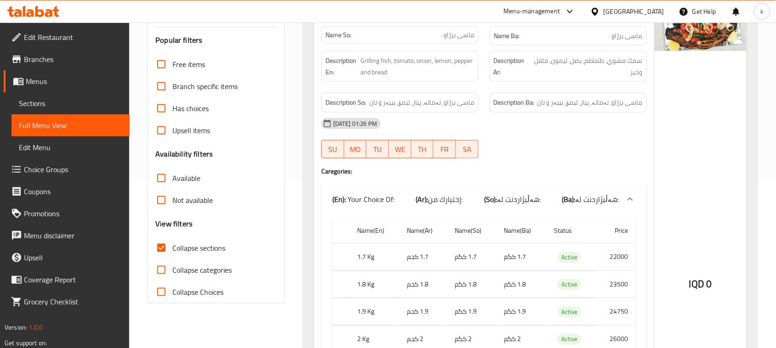
scroll to position [142, 0]
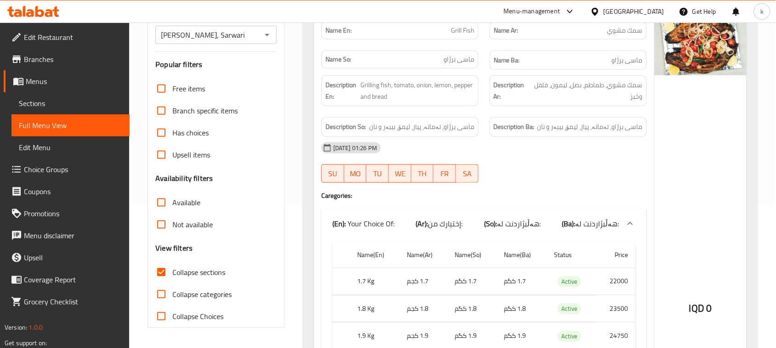
click at [28, 14] on icon at bounding box center [30, 13] width 8 height 8
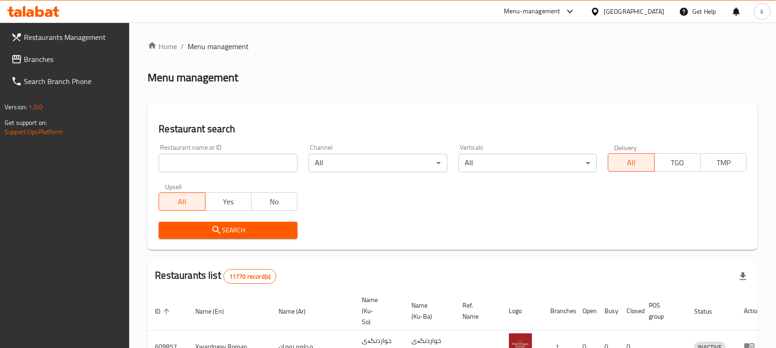
scroll to position [127, 0]
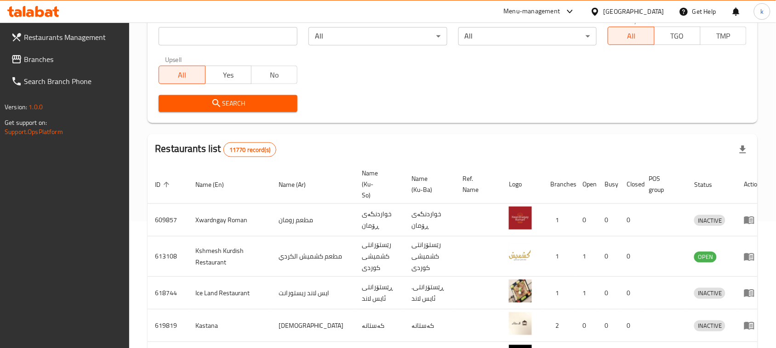
click at [52, 58] on span "Branches" at bounding box center [73, 59] width 98 height 11
